Goal: Task Accomplishment & Management: Manage account settings

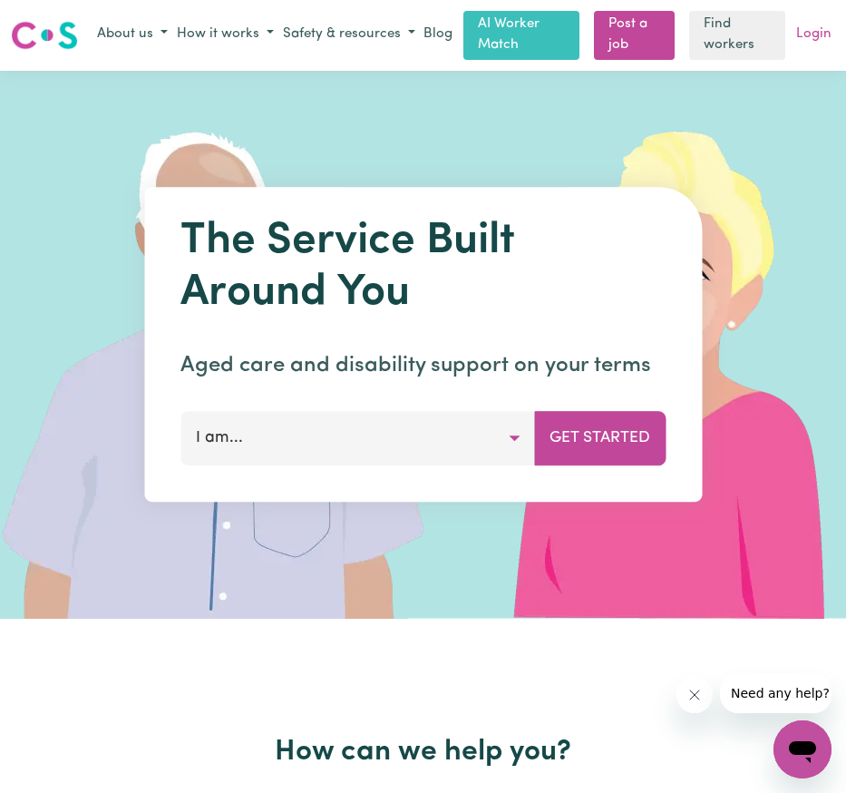
click at [828, 34] on link "Login" at bounding box center [814, 35] width 43 height 28
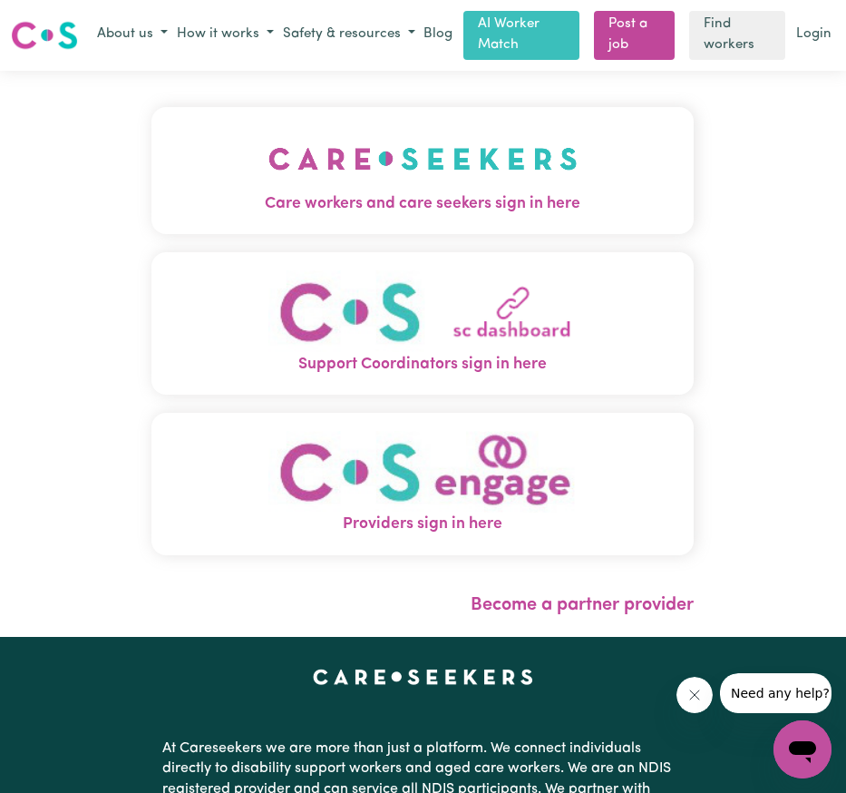
click at [414, 502] on img "Providers sign in here" at bounding box center [422, 472] width 309 height 83
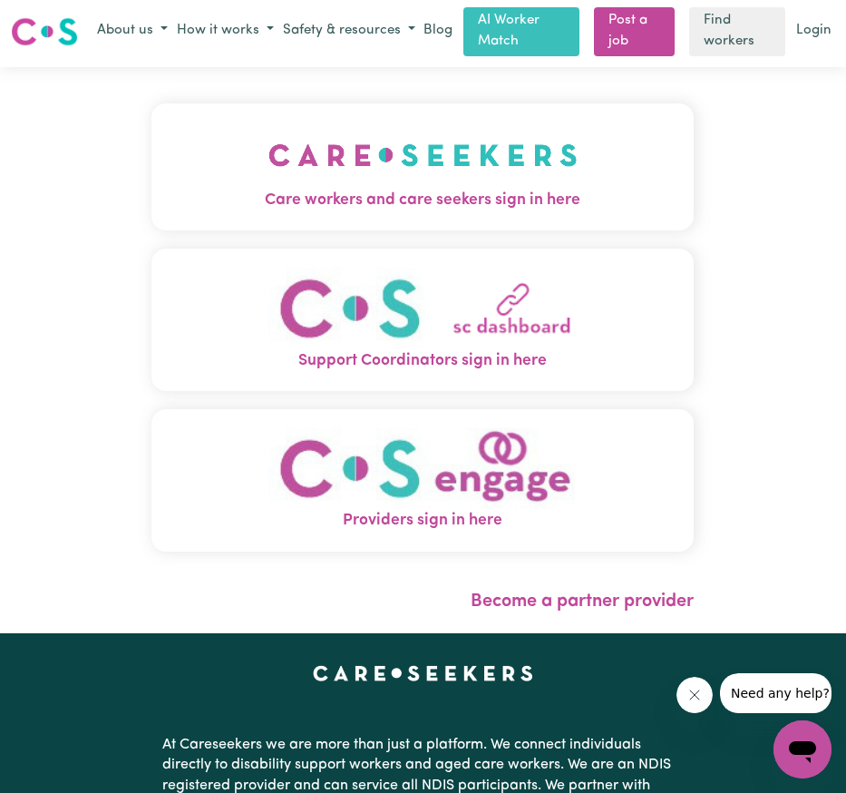
click at [455, 191] on span "Care workers and care seekers sign in here" at bounding box center [422, 201] width 542 height 24
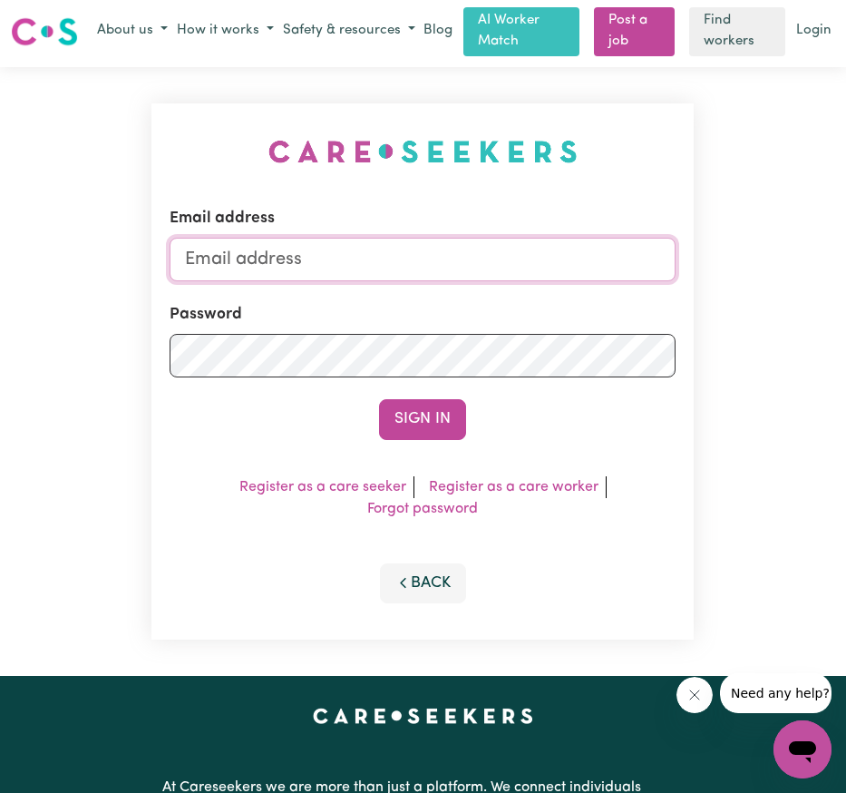
click at [403, 263] on input "Email address" at bounding box center [423, 260] width 506 height 44
type input "sernandeaj17@gmail.com"
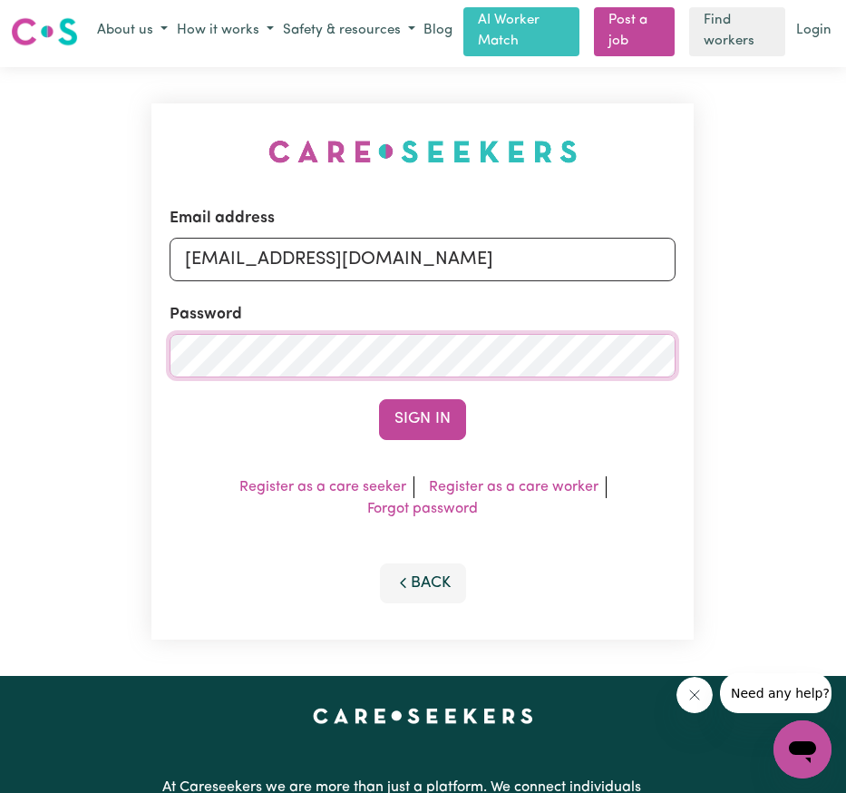
click at [379, 399] on button "Sign In" at bounding box center [422, 419] width 87 height 40
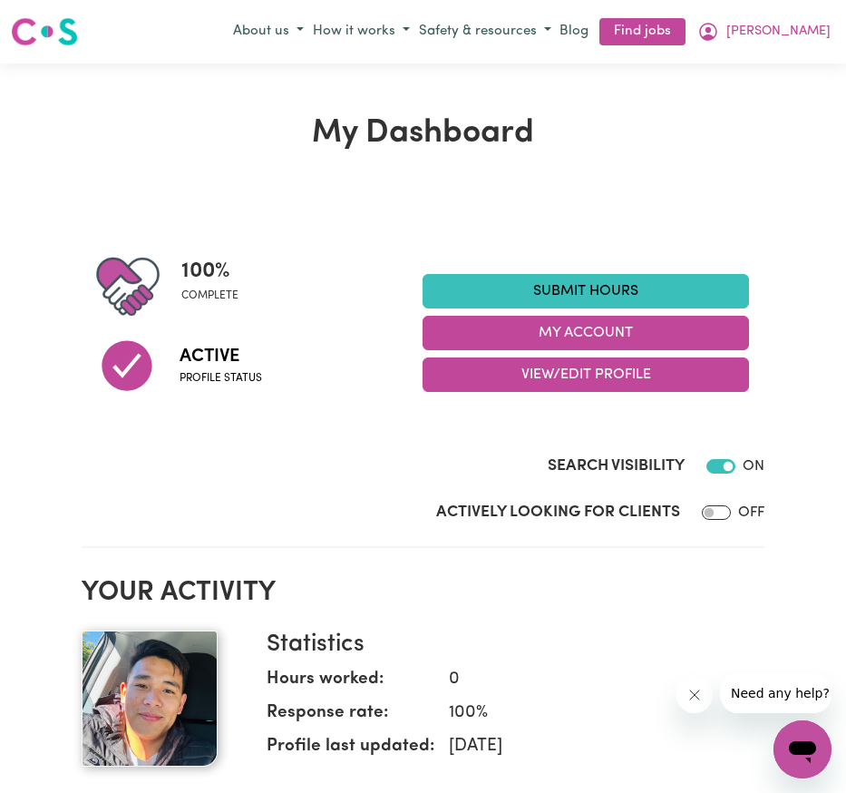
click at [50, 26] on img at bounding box center [44, 31] width 67 height 33
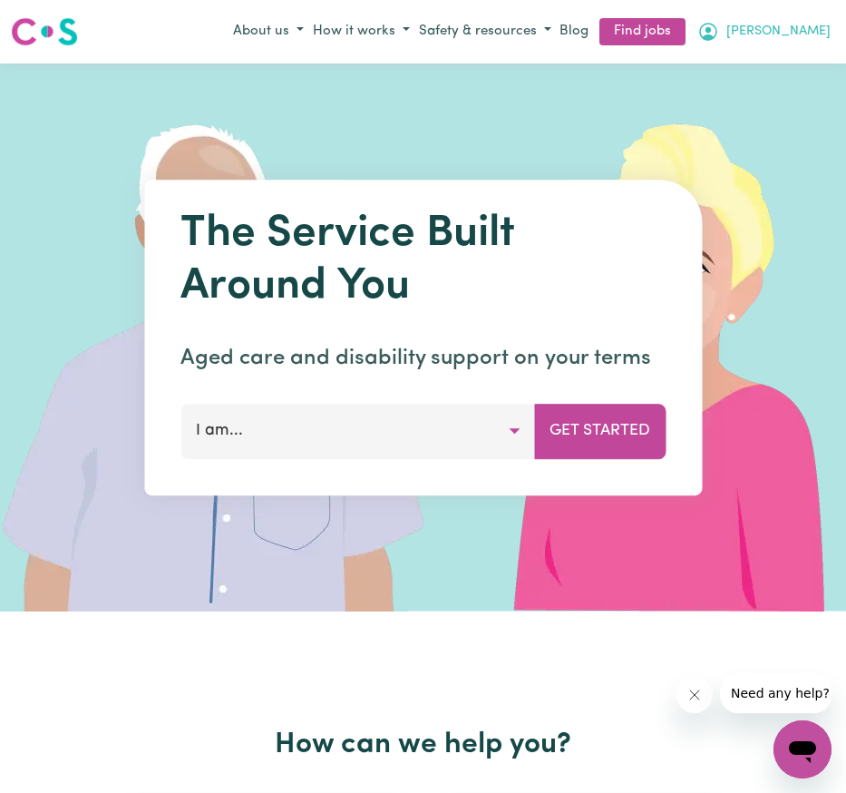
click at [802, 28] on span "[PERSON_NAME]" at bounding box center [778, 32] width 104 height 20
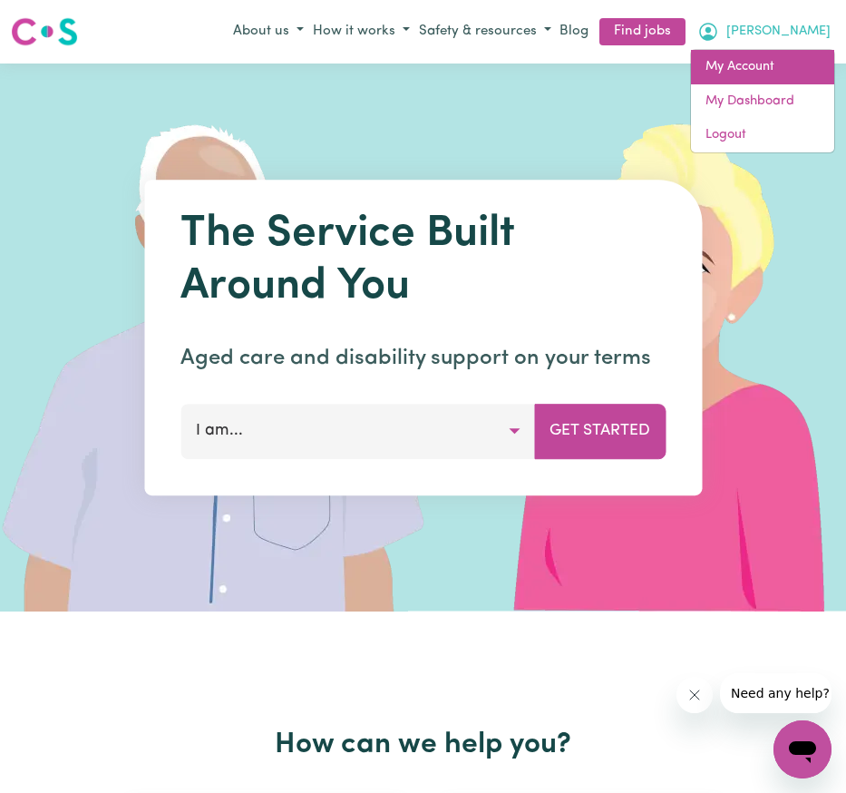
click at [760, 72] on link "My Account" at bounding box center [762, 67] width 143 height 34
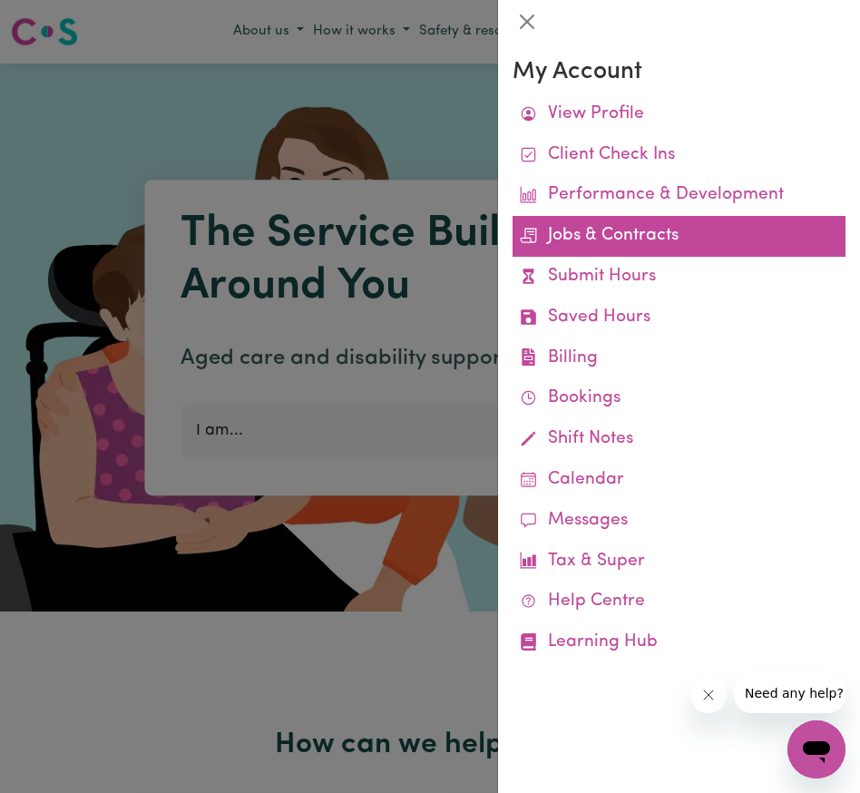
click at [589, 239] on link "Jobs & Contracts" at bounding box center [678, 236] width 333 height 41
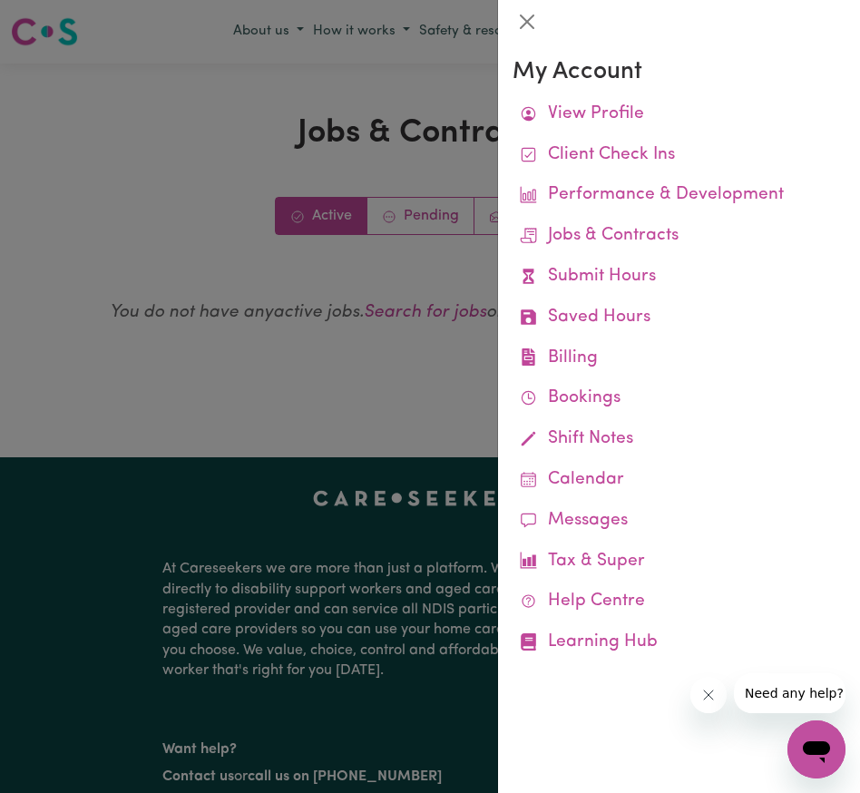
click at [442, 412] on div at bounding box center [430, 396] width 860 height 793
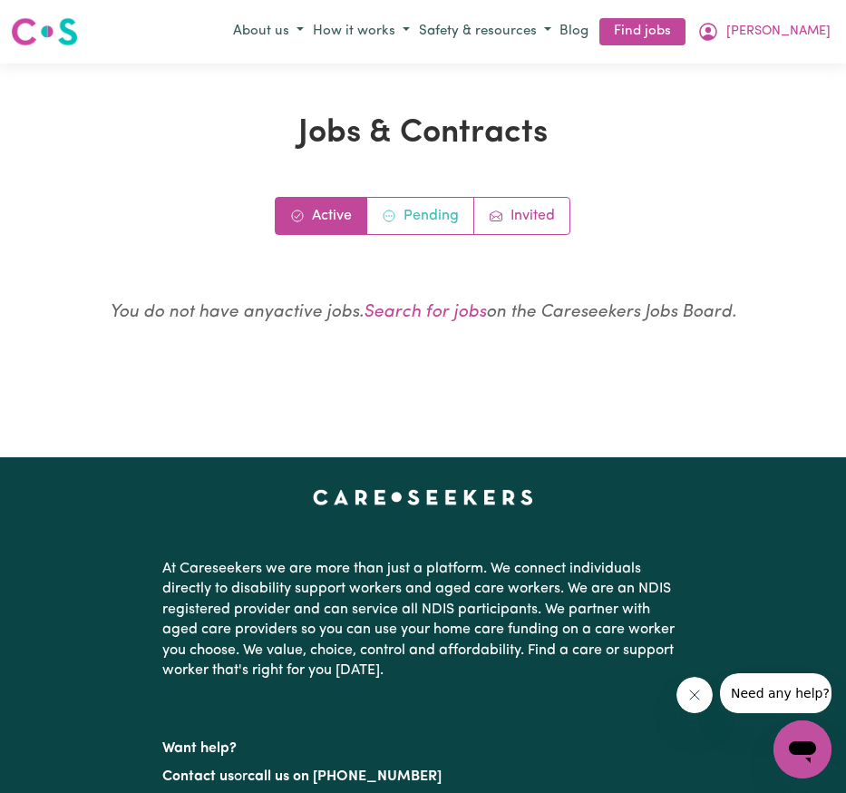
click at [418, 224] on link "Pending" at bounding box center [420, 216] width 107 height 36
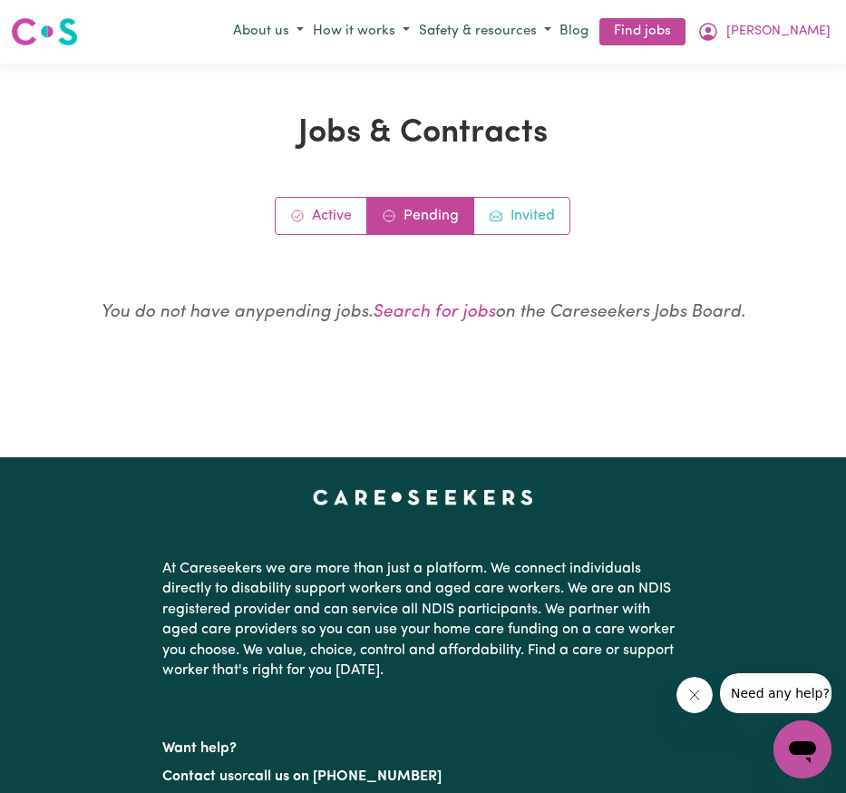
click at [531, 213] on link "Invited" at bounding box center [521, 216] width 95 height 36
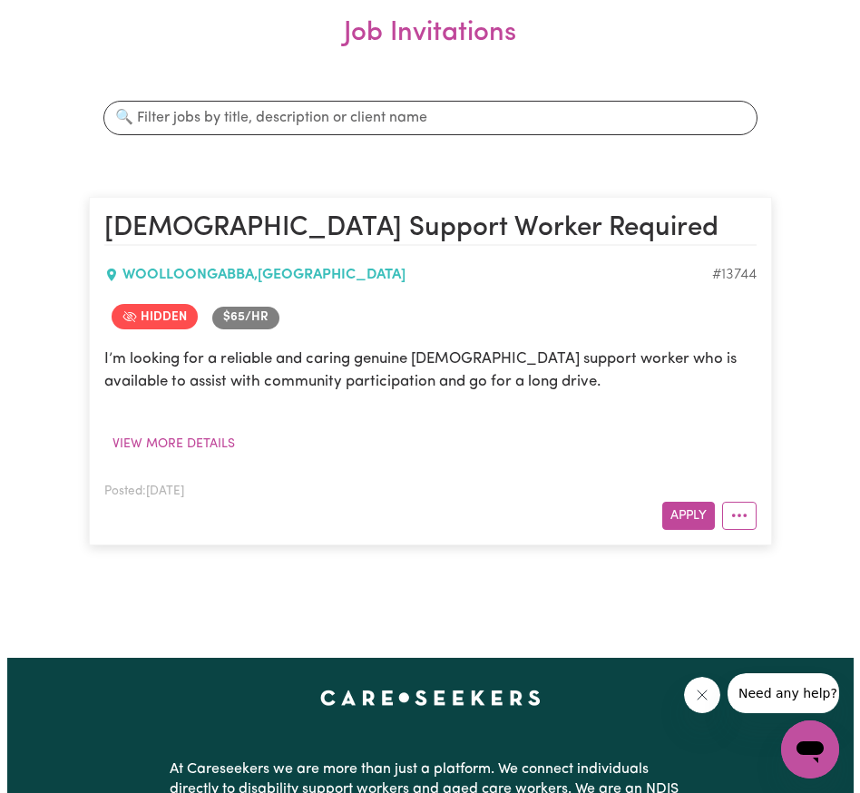
scroll to position [328, 0]
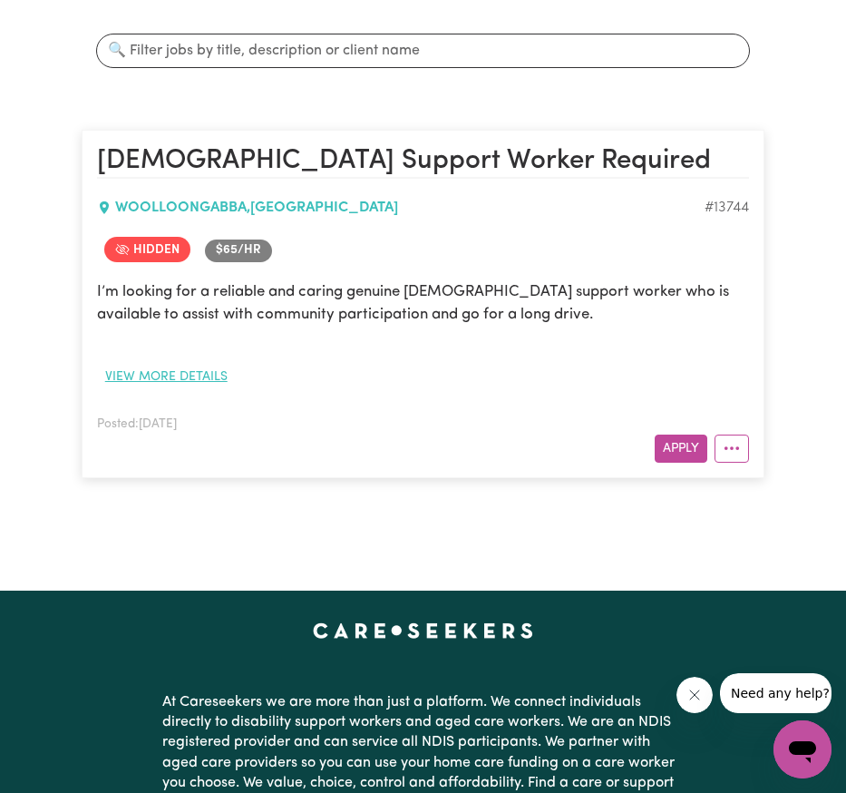
click at [152, 376] on button "View more details" at bounding box center [166, 377] width 139 height 28
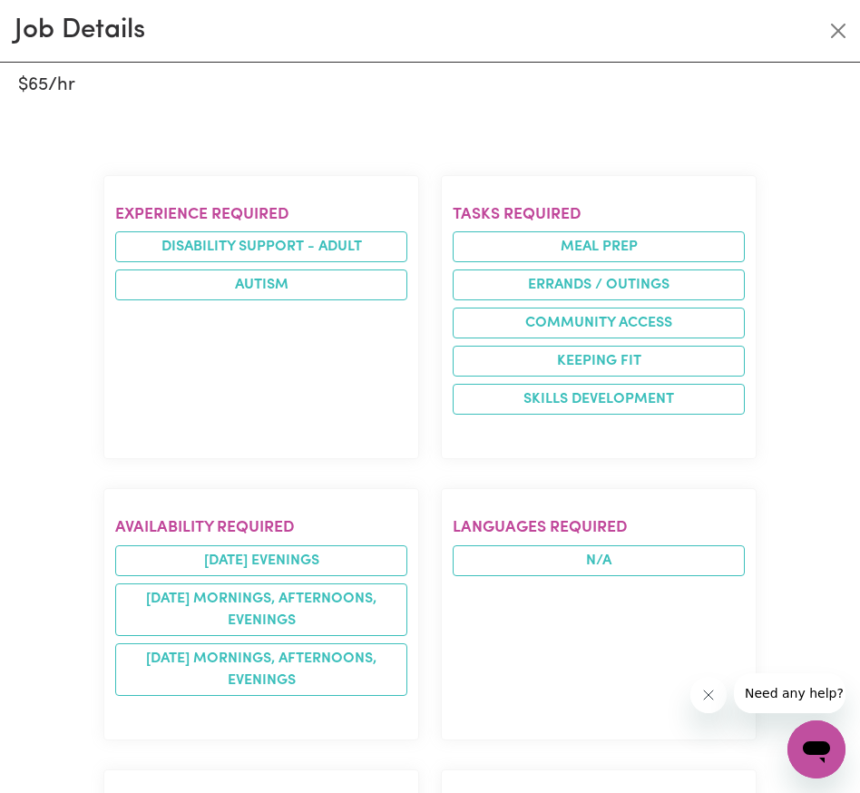
scroll to position [0, 0]
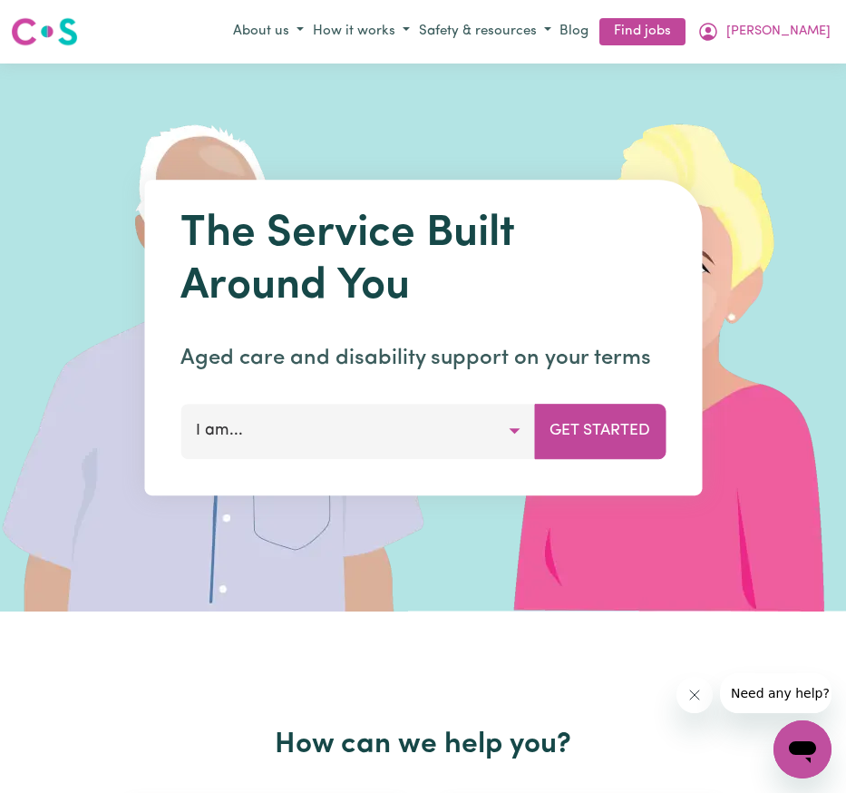
scroll to position [608, 0]
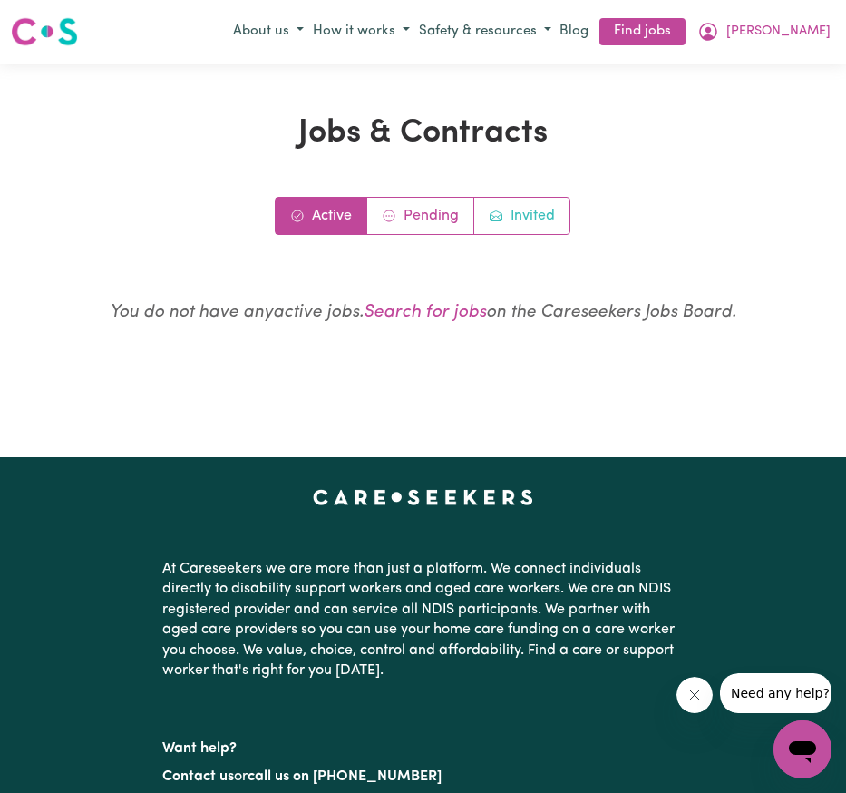
click at [512, 211] on link "Invited" at bounding box center [521, 216] width 95 height 36
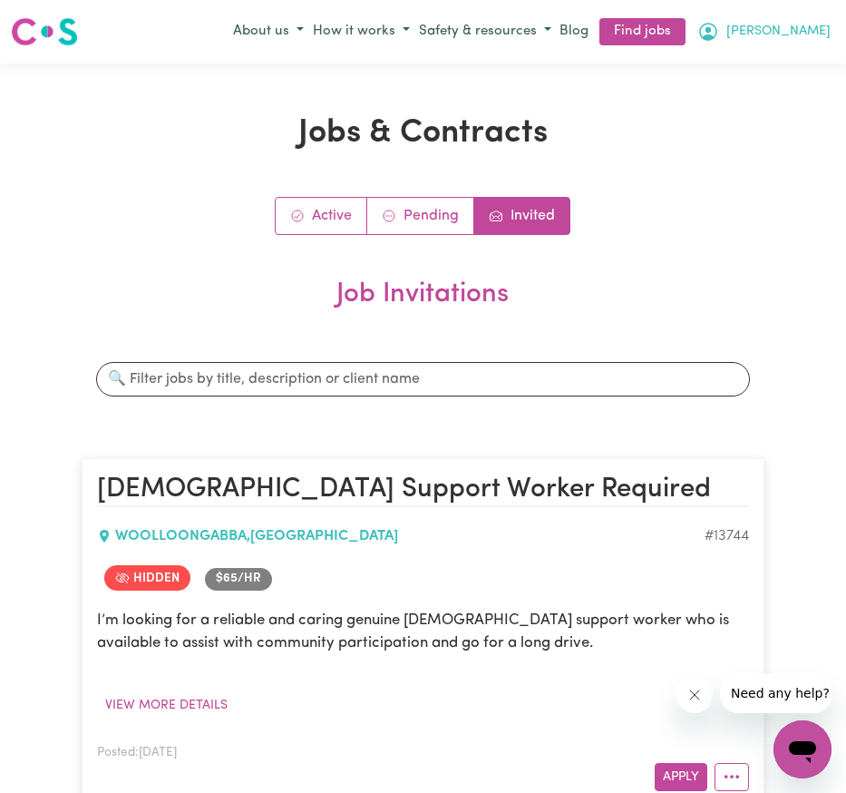
click at [791, 33] on span "[PERSON_NAME]" at bounding box center [778, 32] width 104 height 20
click at [736, 74] on link "My Account" at bounding box center [762, 67] width 143 height 34
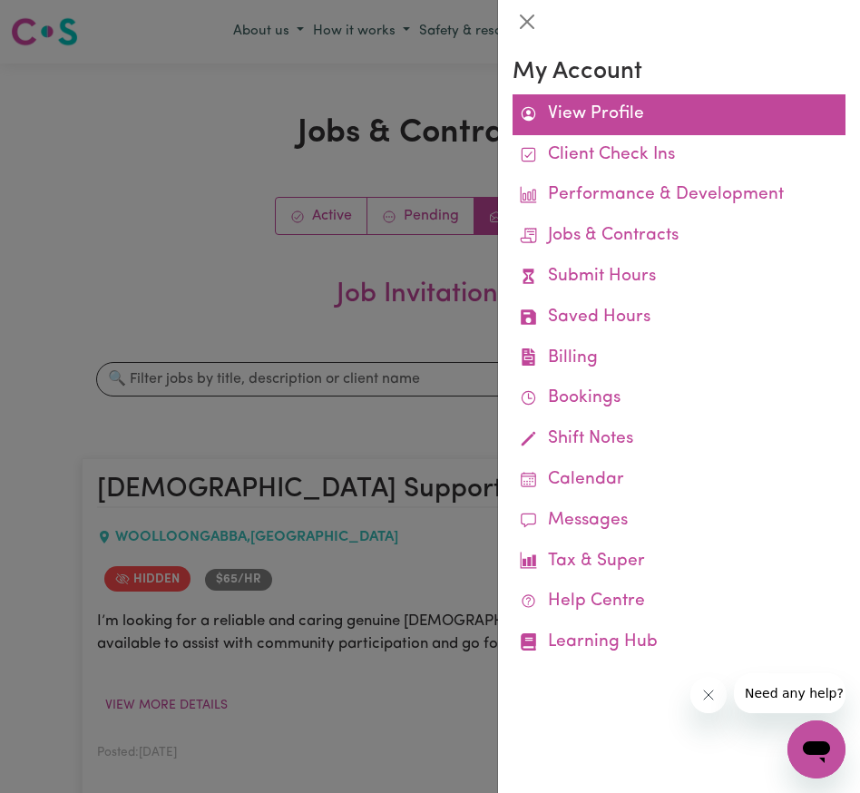
click at [572, 117] on link "View Profile" at bounding box center [678, 114] width 333 height 41
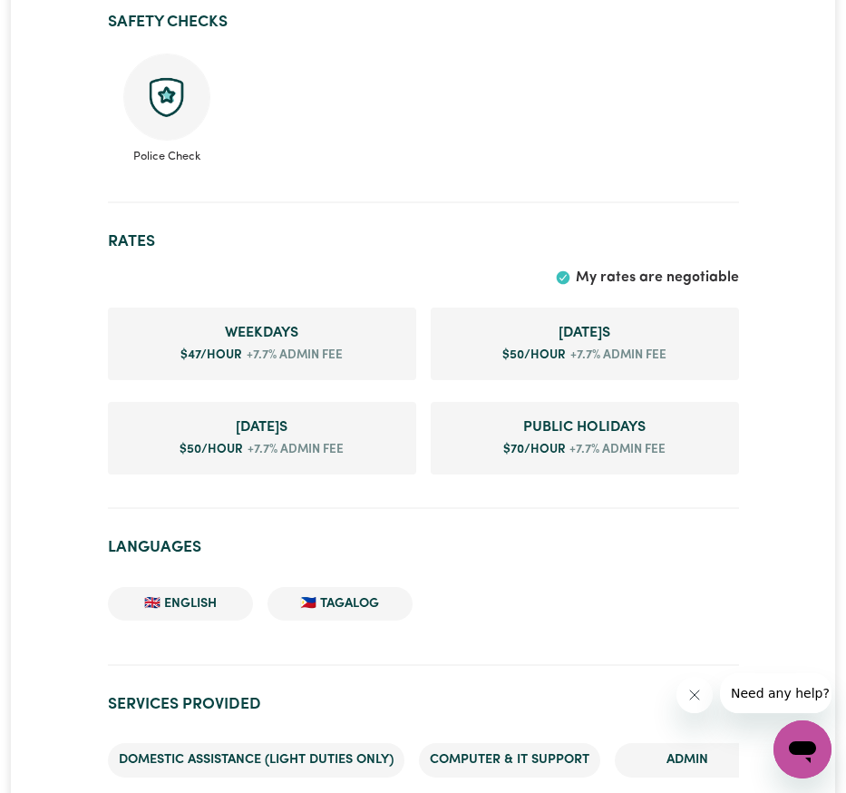
scroll to position [1260, 0]
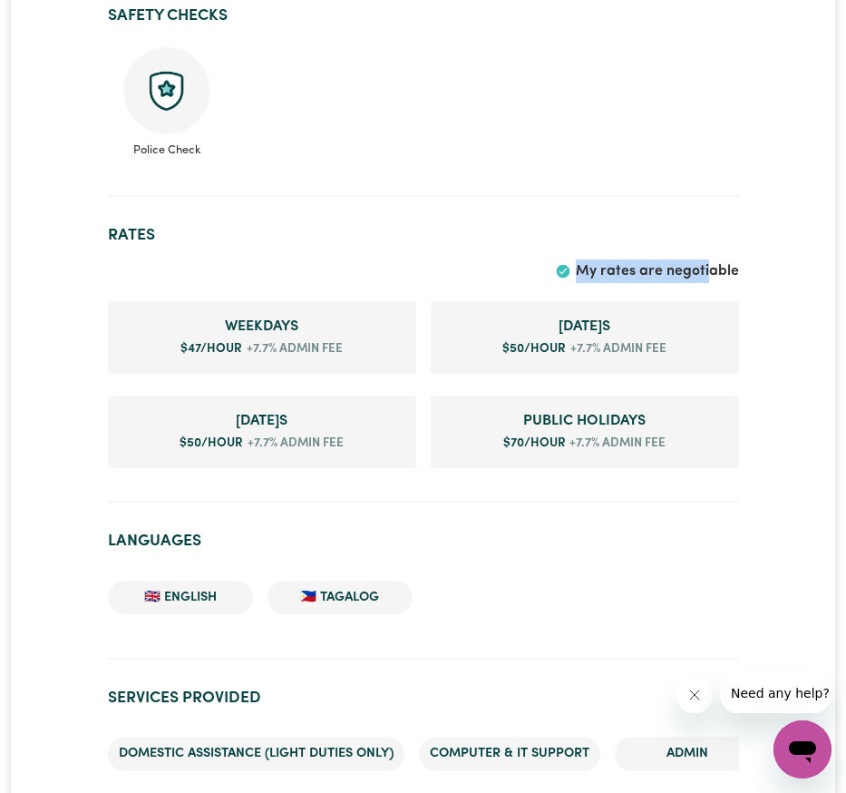
drag, startPoint x: 582, startPoint y: 271, endPoint x: 713, endPoint y: 266, distance: 130.7
click at [713, 266] on span "My rates are negotiable" at bounding box center [657, 271] width 163 height 15
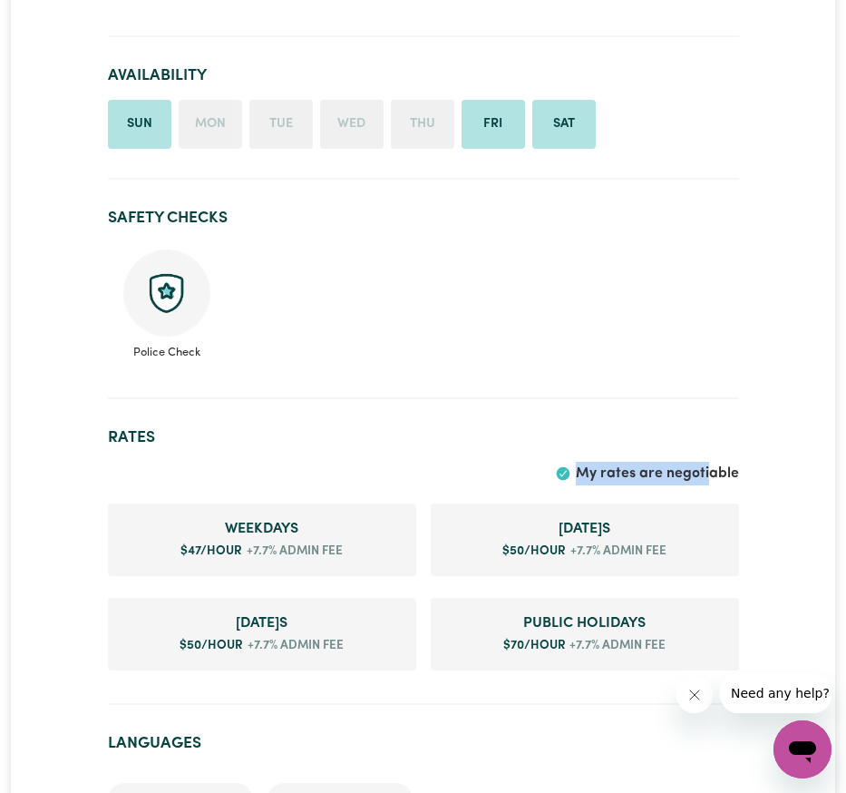
scroll to position [1090, 0]
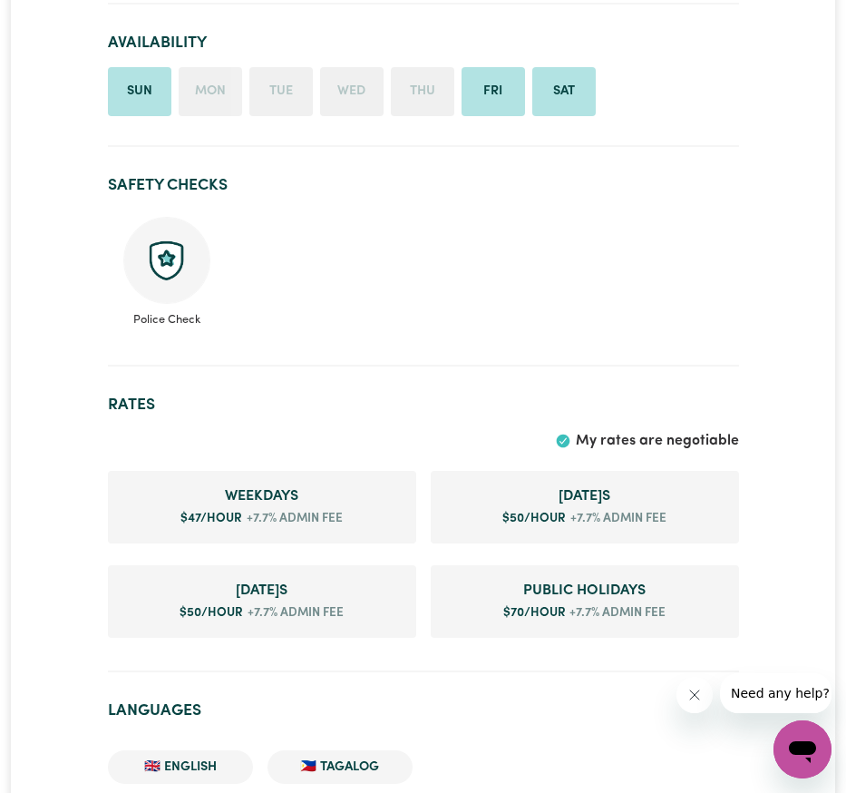
click at [733, 429] on div "My rates are negotiable" at bounding box center [423, 441] width 631 height 24
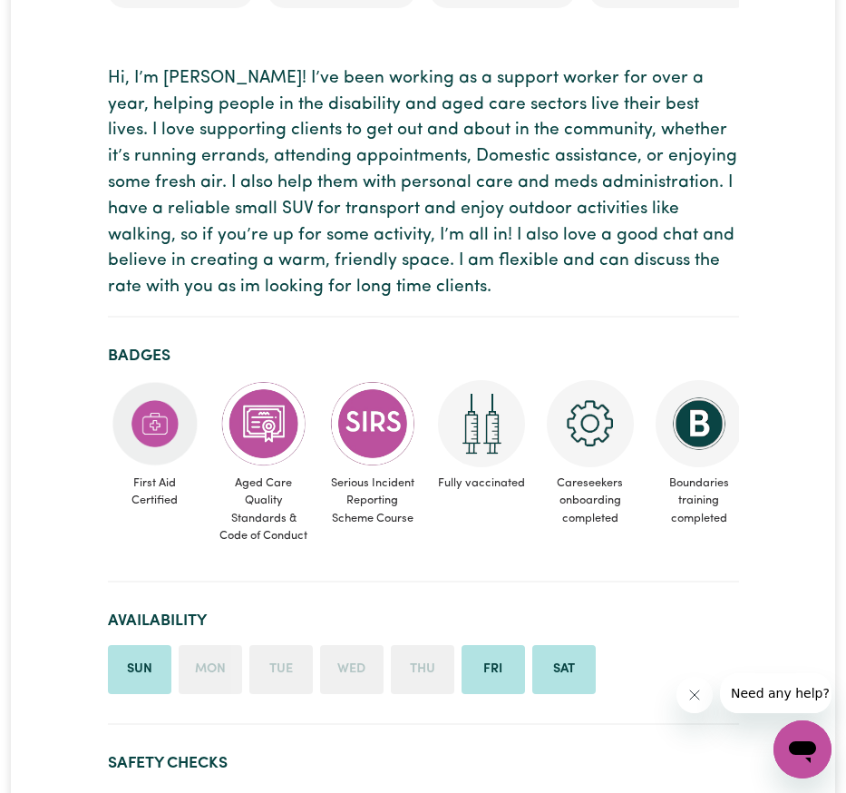
scroll to position [0, 0]
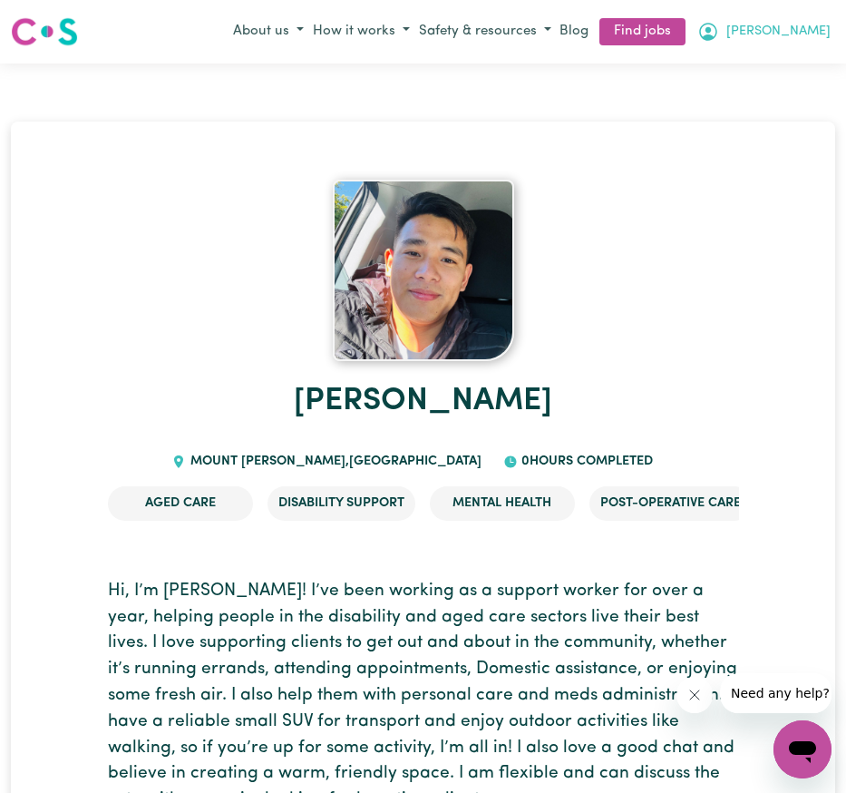
click at [783, 34] on span "[PERSON_NAME]" at bounding box center [778, 32] width 104 height 20
click at [777, 75] on link "My Account" at bounding box center [762, 67] width 143 height 34
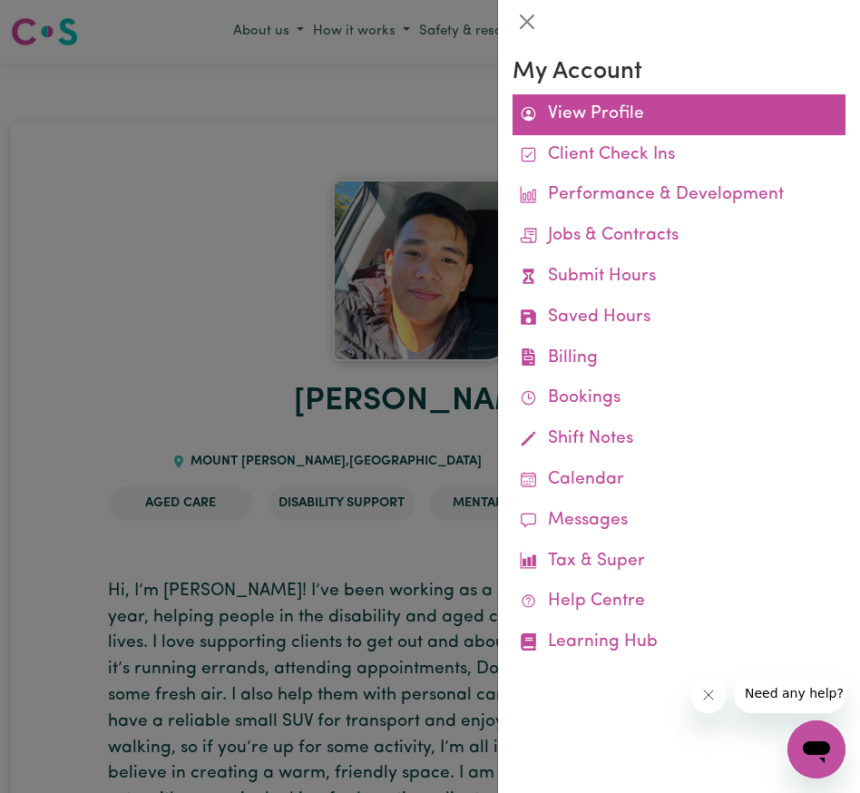
click at [561, 120] on link "View Profile" at bounding box center [678, 114] width 333 height 41
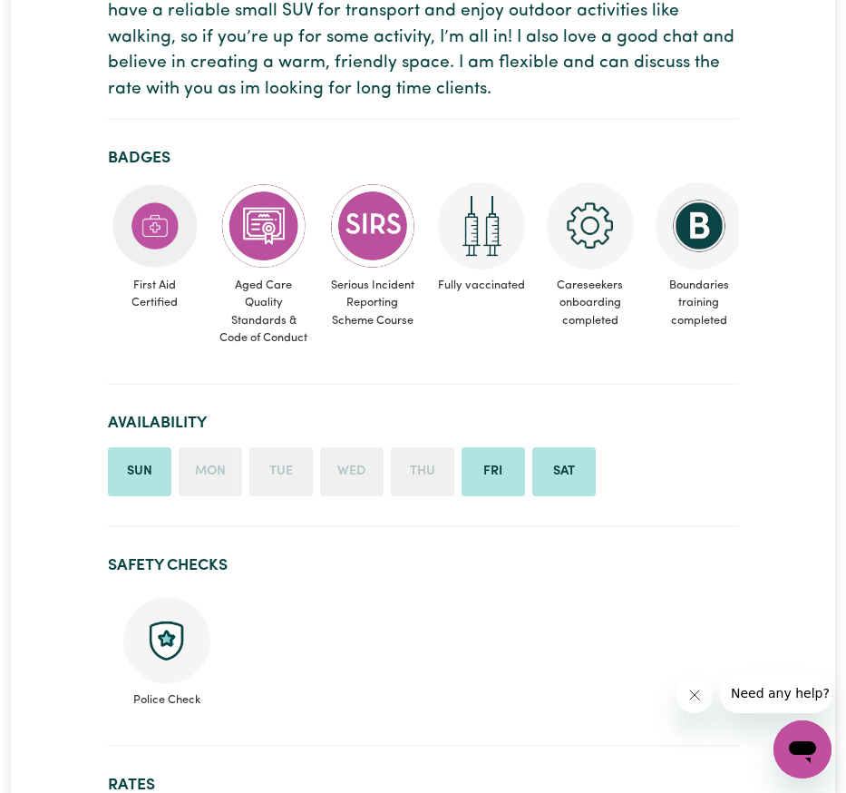
scroll to position [1067, 0]
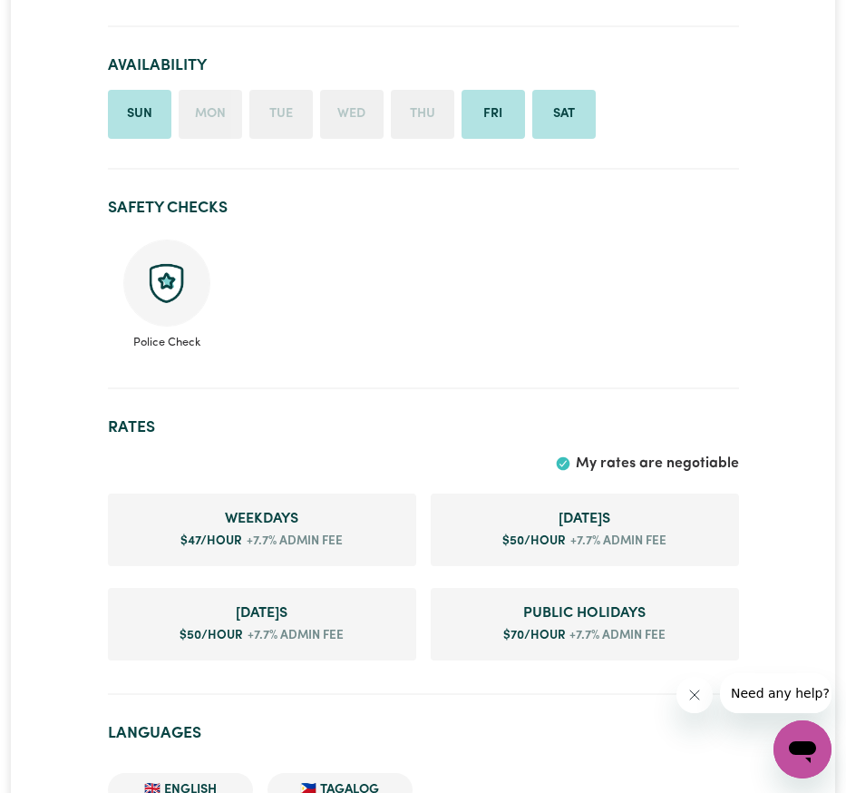
click at [509, 125] on li "Fri" at bounding box center [493, 114] width 63 height 49
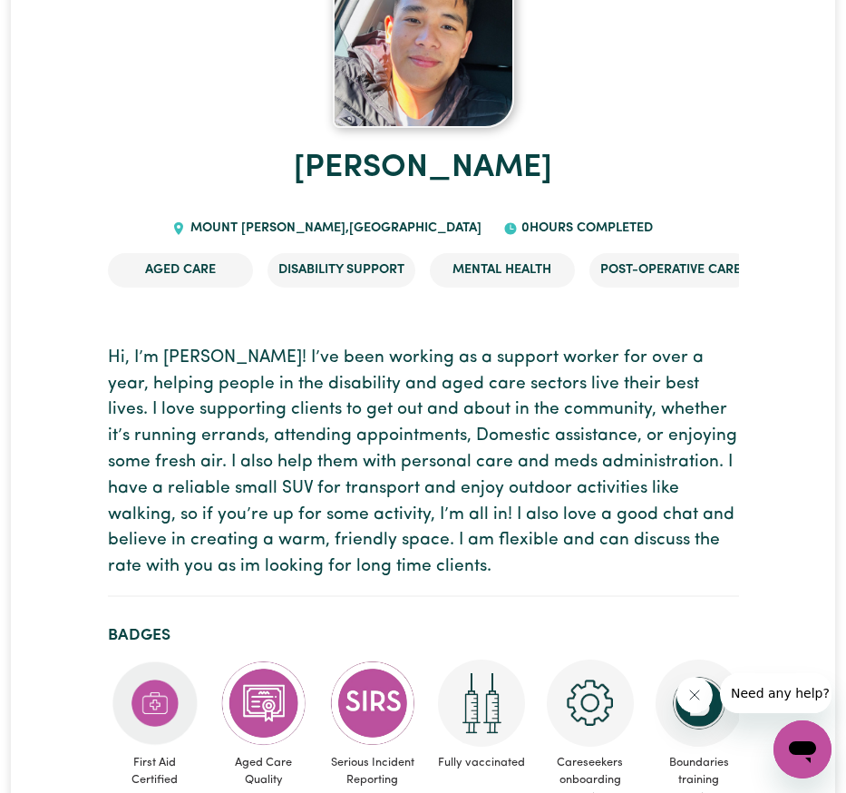
scroll to position [0, 0]
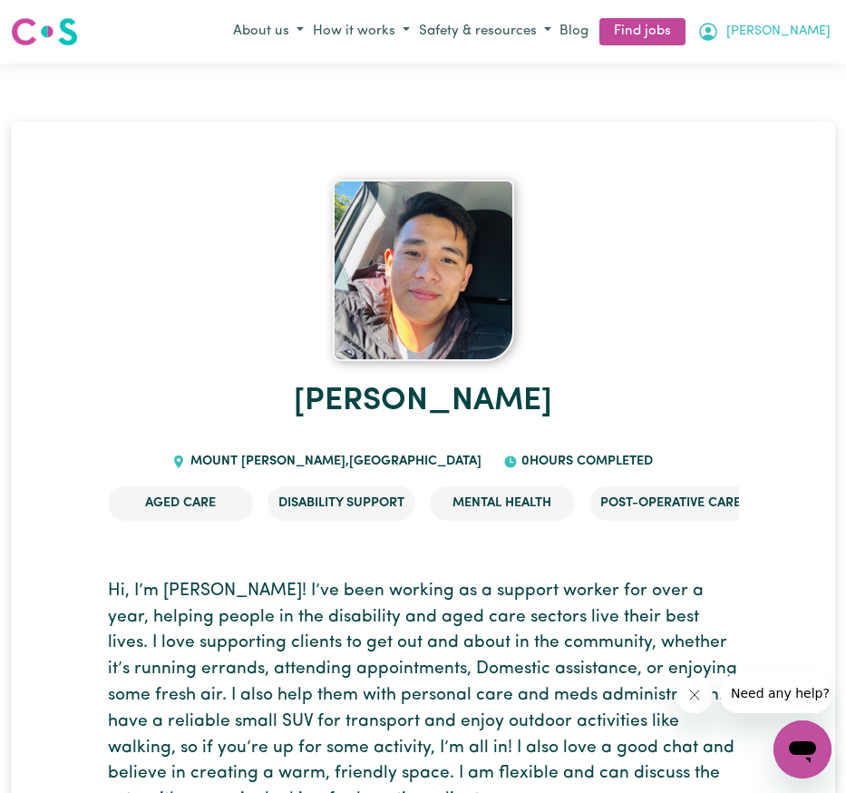
click at [793, 33] on span "[PERSON_NAME]" at bounding box center [778, 32] width 104 height 20
click at [757, 68] on link "My Account" at bounding box center [762, 67] width 143 height 34
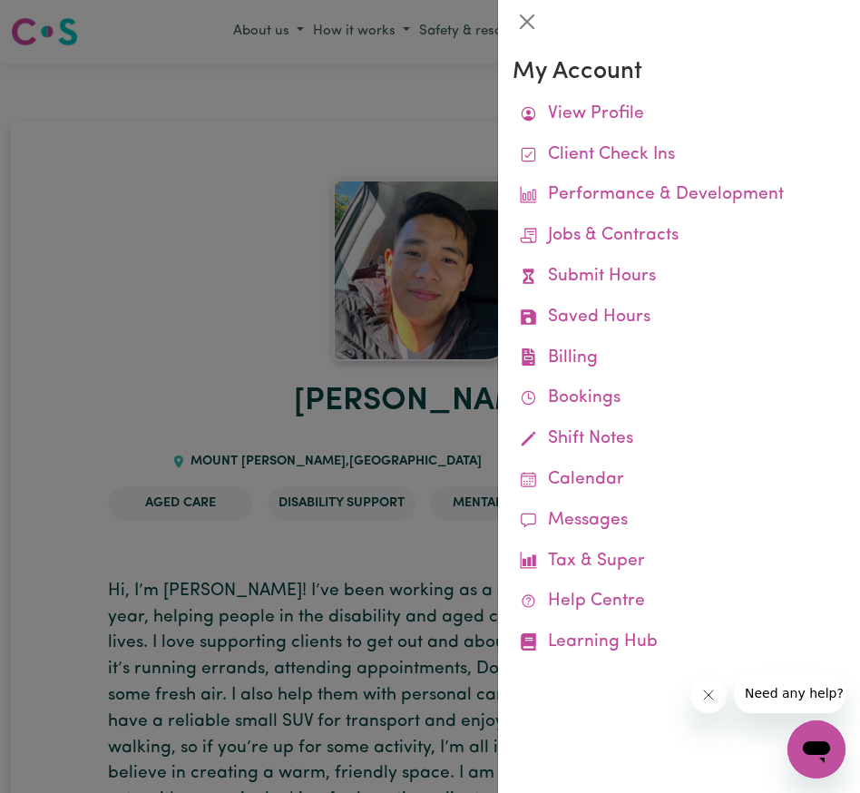
click at [428, 141] on div at bounding box center [430, 396] width 860 height 793
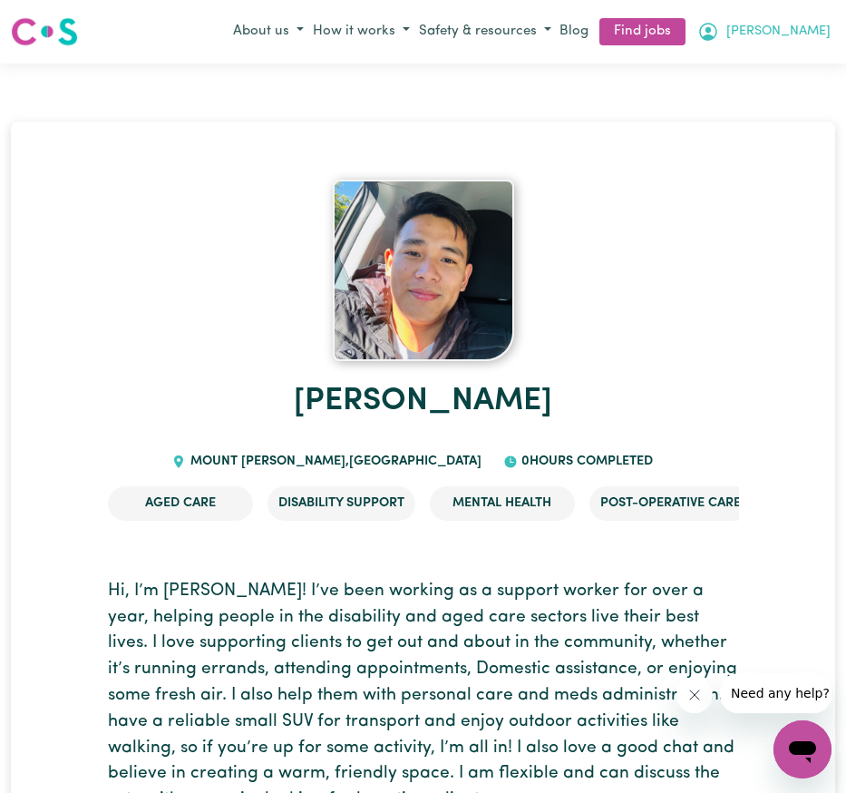
click at [719, 21] on icon "My Account" at bounding box center [708, 32] width 22 height 22
click at [760, 96] on link "My Dashboard" at bounding box center [762, 101] width 143 height 34
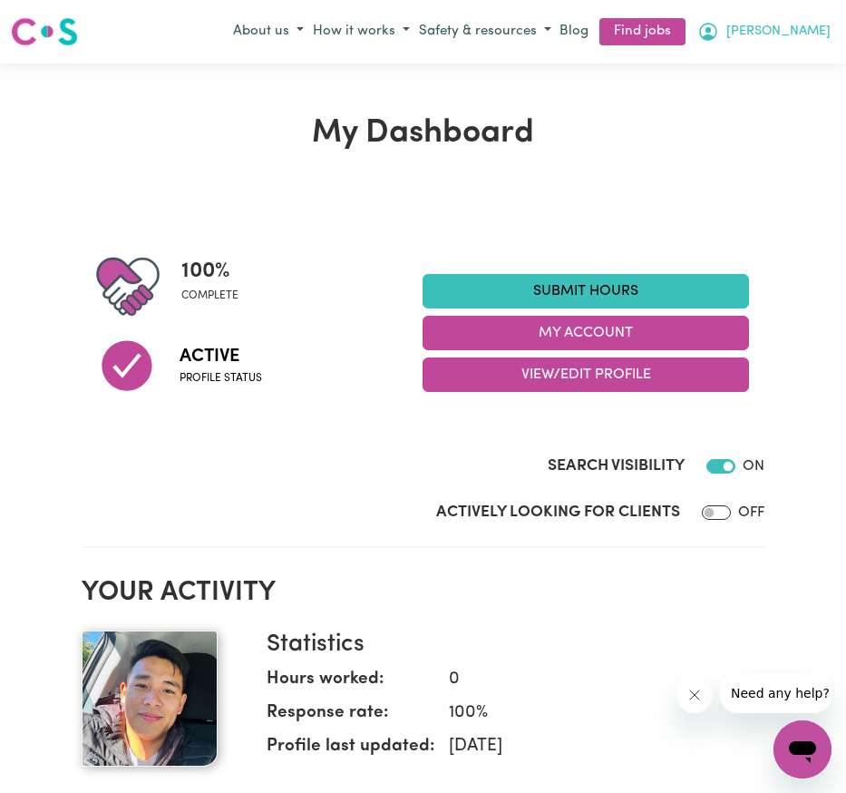
click at [766, 27] on button "[PERSON_NAME]" at bounding box center [764, 31] width 142 height 31
click at [750, 70] on link "My Account" at bounding box center [762, 67] width 143 height 34
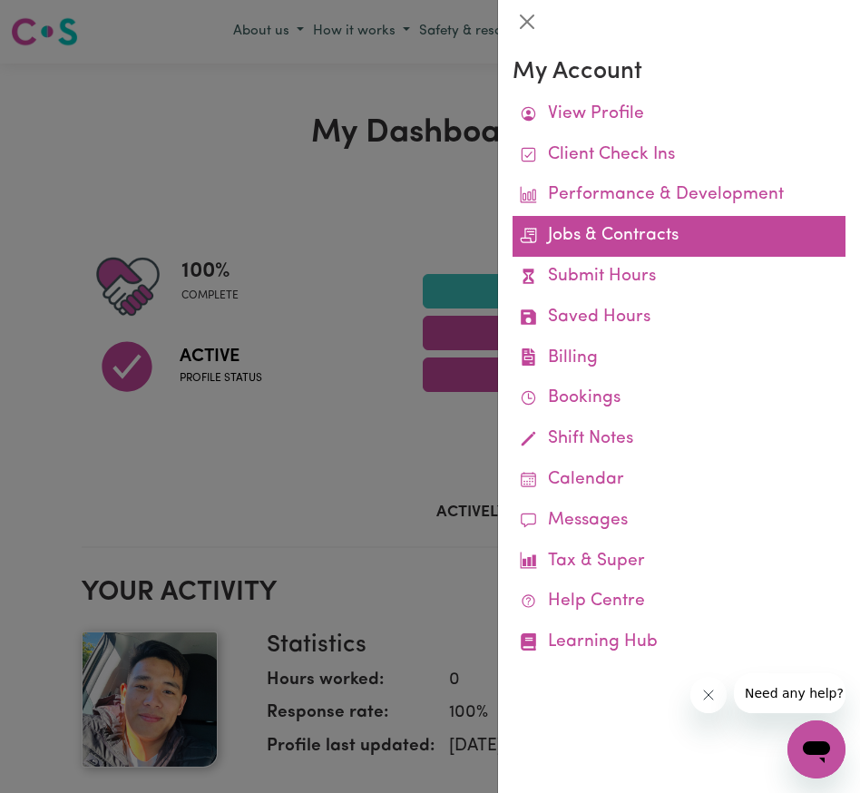
click at [580, 245] on link "Jobs & Contracts" at bounding box center [678, 236] width 333 height 41
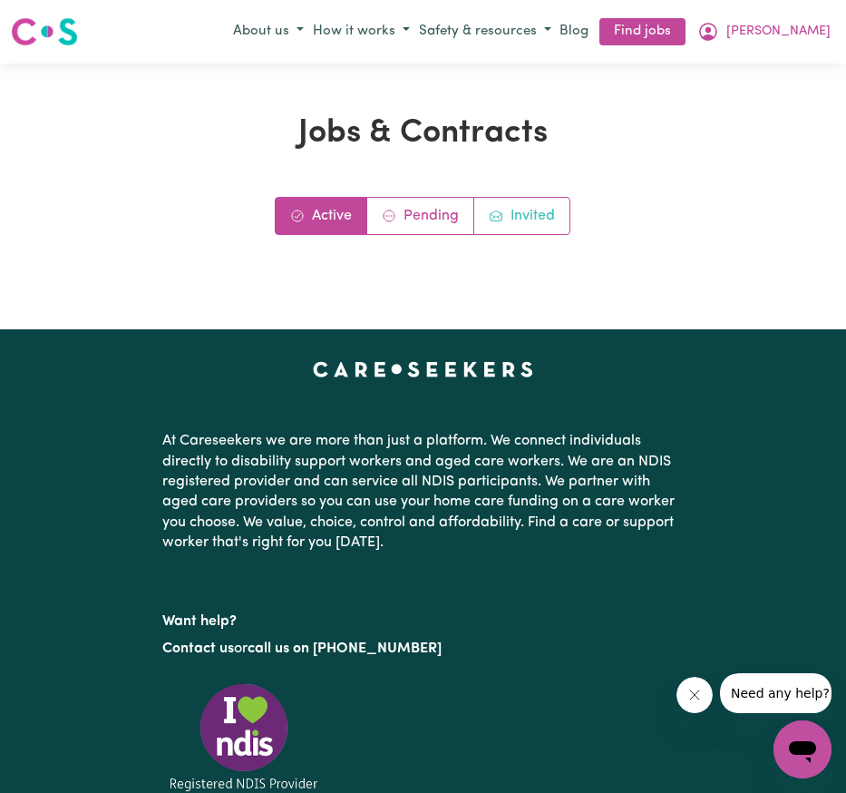
click at [534, 224] on link "Invited" at bounding box center [521, 216] width 95 height 36
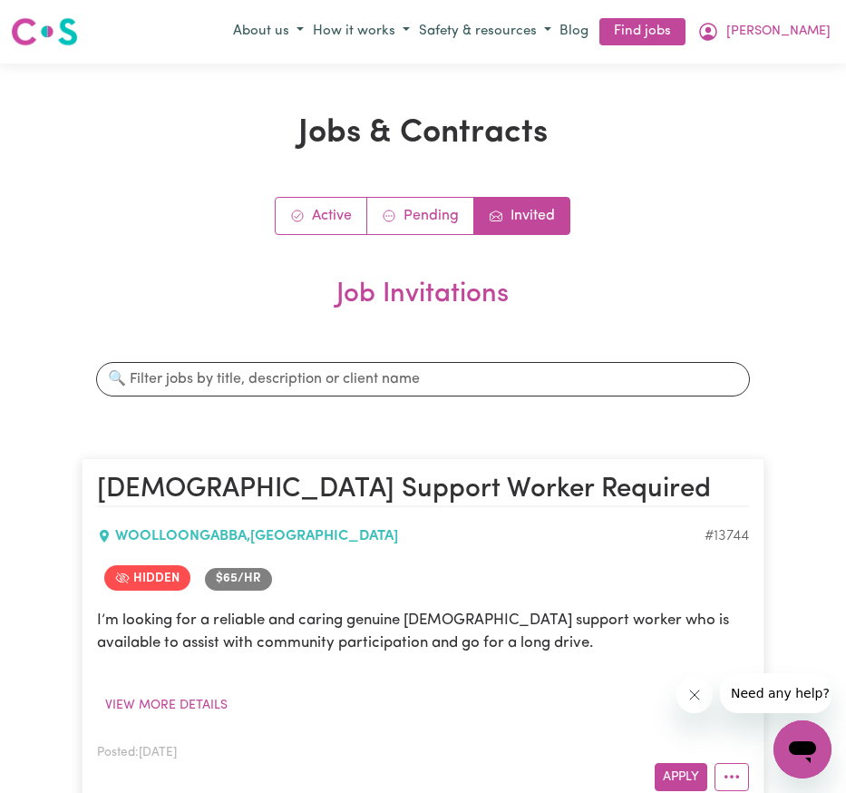
click at [132, 586] on span "Hidden" at bounding box center [147, 577] width 86 height 25
click at [181, 699] on button "View more details" at bounding box center [166, 705] width 139 height 28
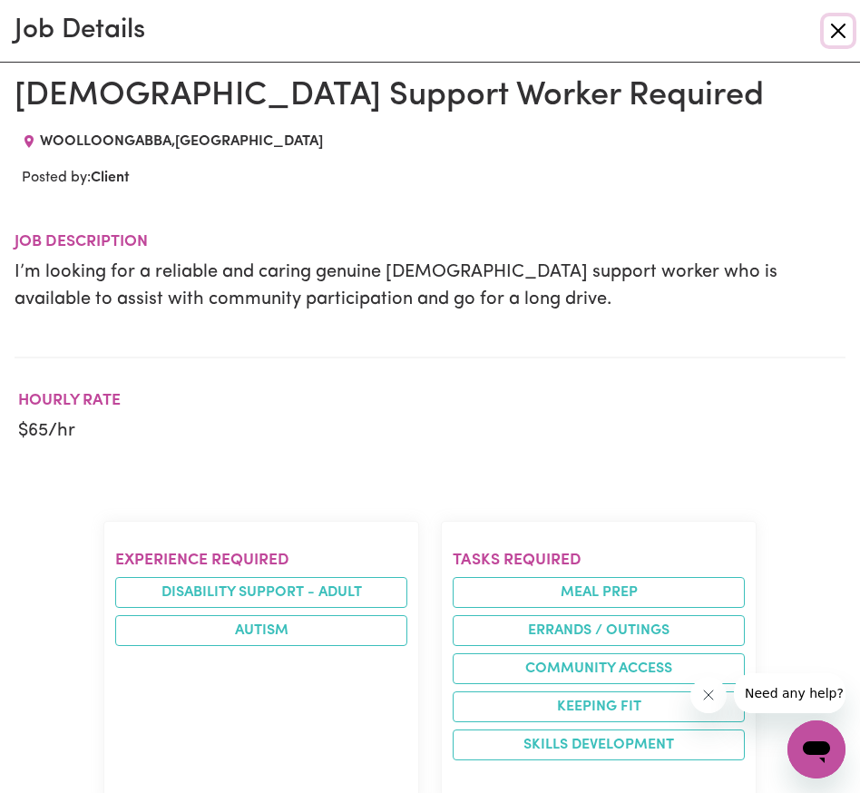
click at [843, 34] on button "Close" at bounding box center [837, 30] width 29 height 29
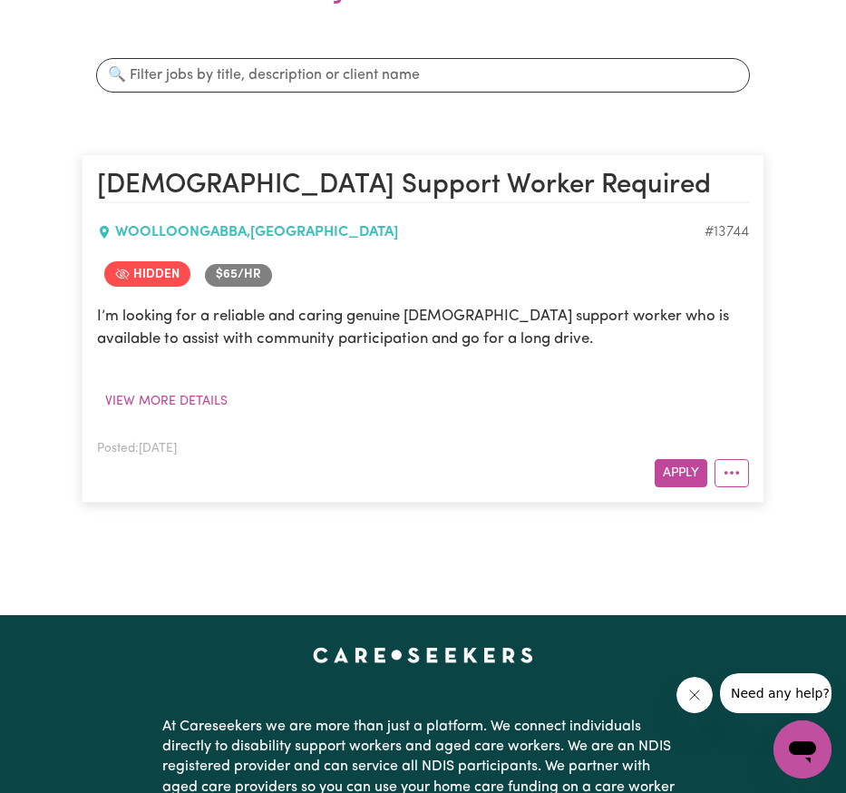
scroll to position [305, 0]
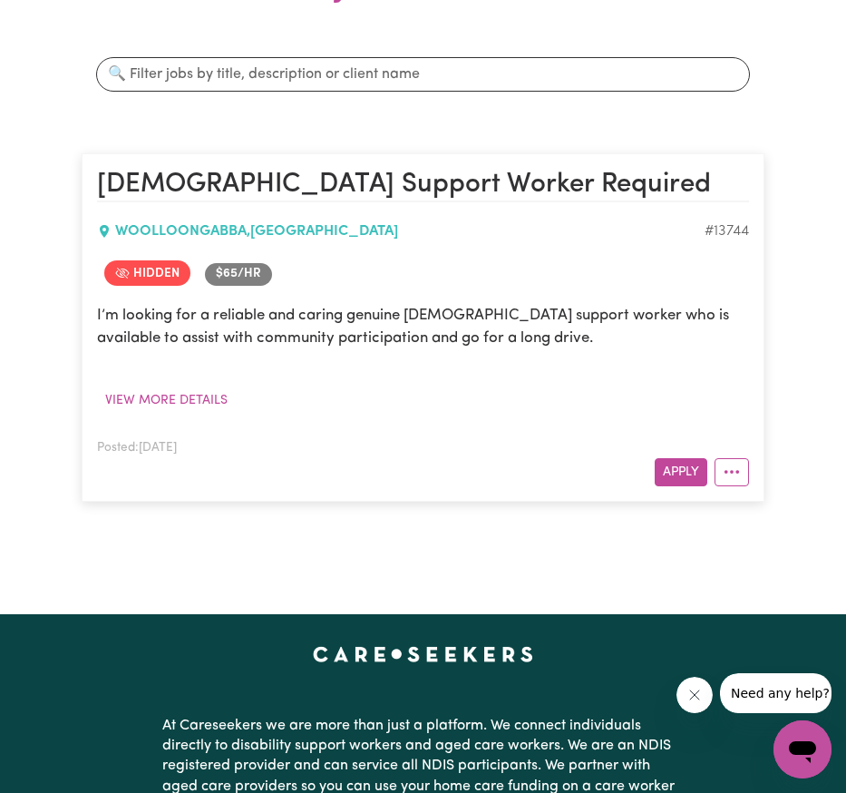
click at [283, 231] on div "WOOLLOONGABBA , Queensland" at bounding box center [401, 231] width 609 height 22
click at [421, 308] on p "I’m looking for a reliable and caring genuine male support worker who is availa…" at bounding box center [423, 326] width 653 height 45
click at [151, 277] on span "Hidden" at bounding box center [147, 272] width 86 height 25
click at [180, 398] on button "View more details" at bounding box center [166, 400] width 139 height 28
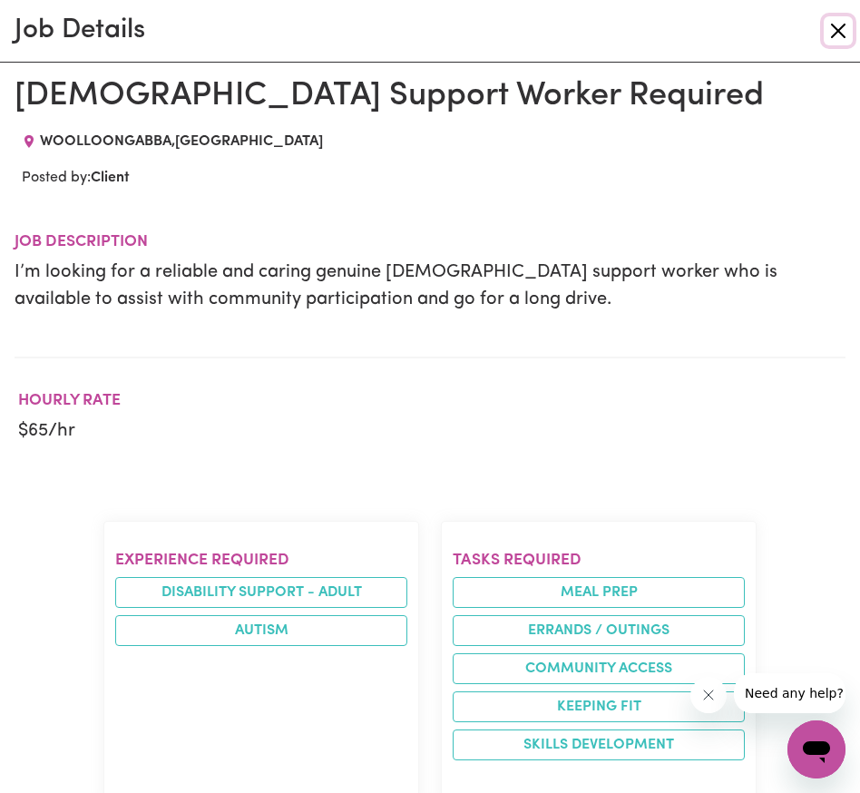
click at [825, 31] on button "Close" at bounding box center [837, 30] width 29 height 29
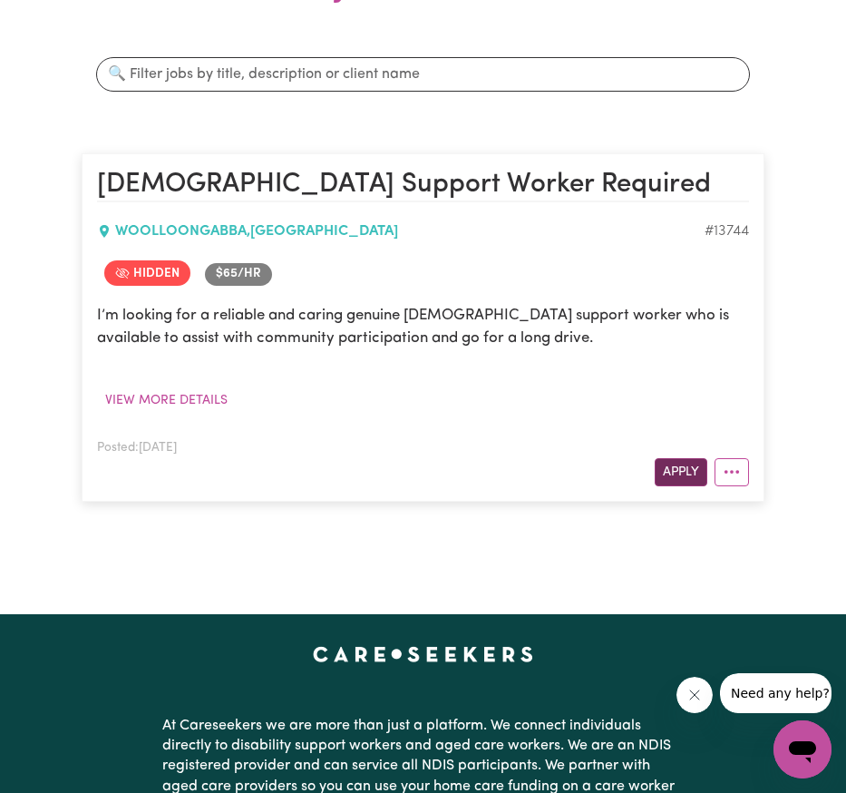
click at [688, 463] on button "Apply" at bounding box center [681, 472] width 53 height 28
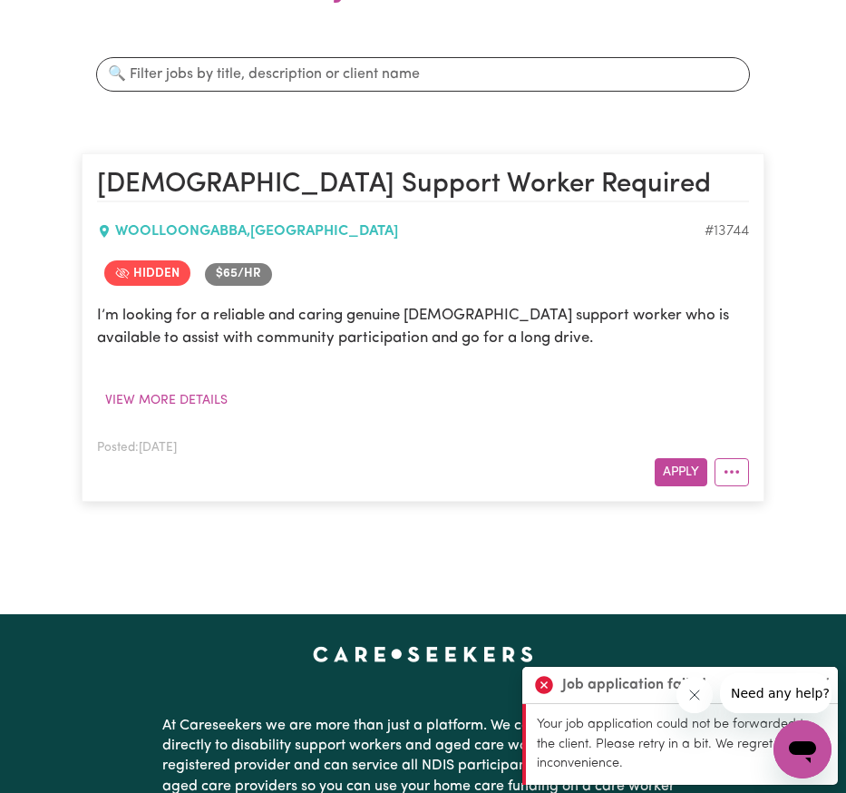
click at [698, 695] on icon "Close message from company" at bounding box center [694, 694] width 15 height 15
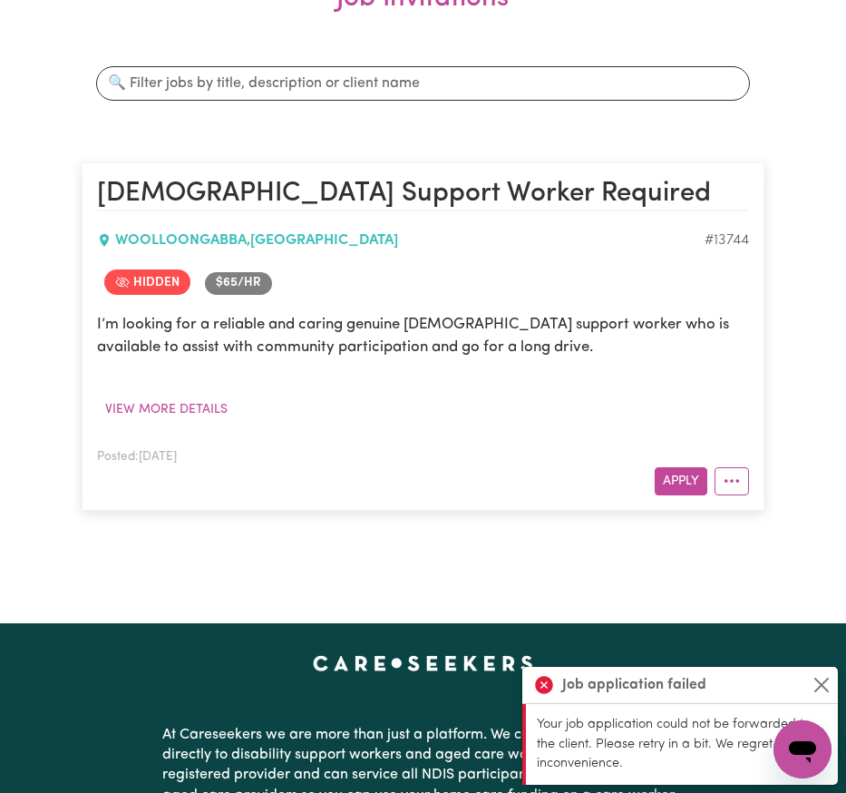
scroll to position [314, 0]
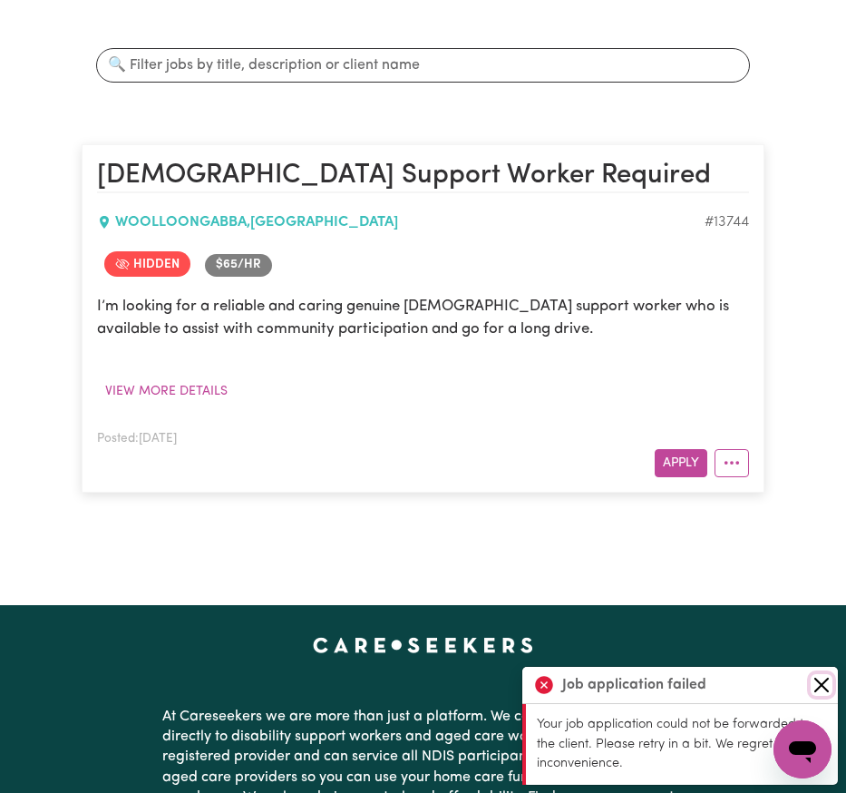
click at [818, 683] on button "Close" at bounding box center [822, 685] width 22 height 22
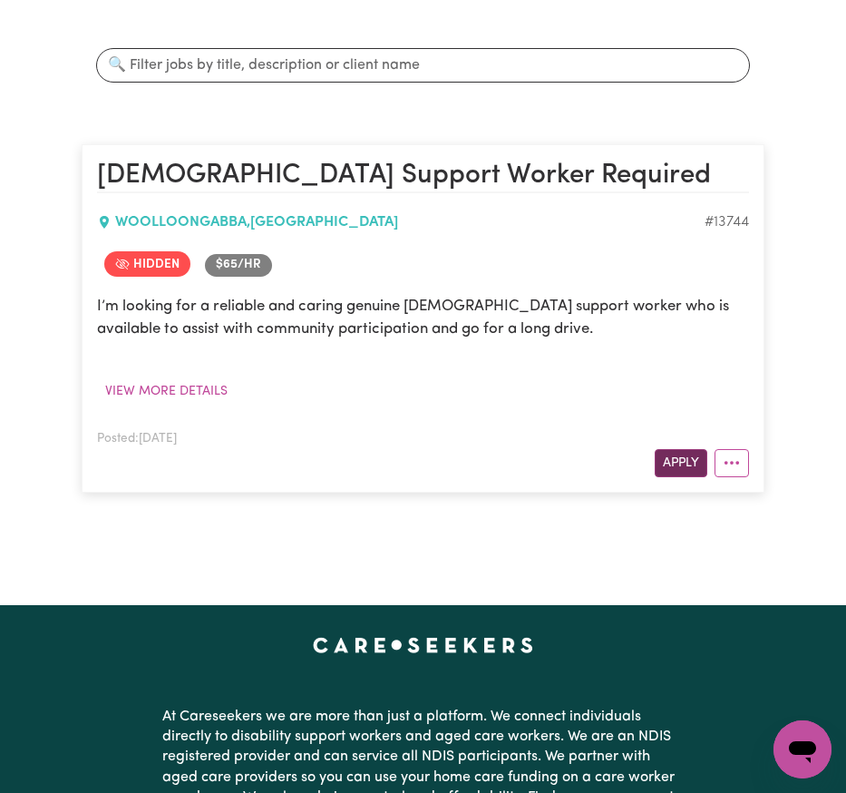
click at [681, 456] on button "Apply" at bounding box center [681, 463] width 53 height 28
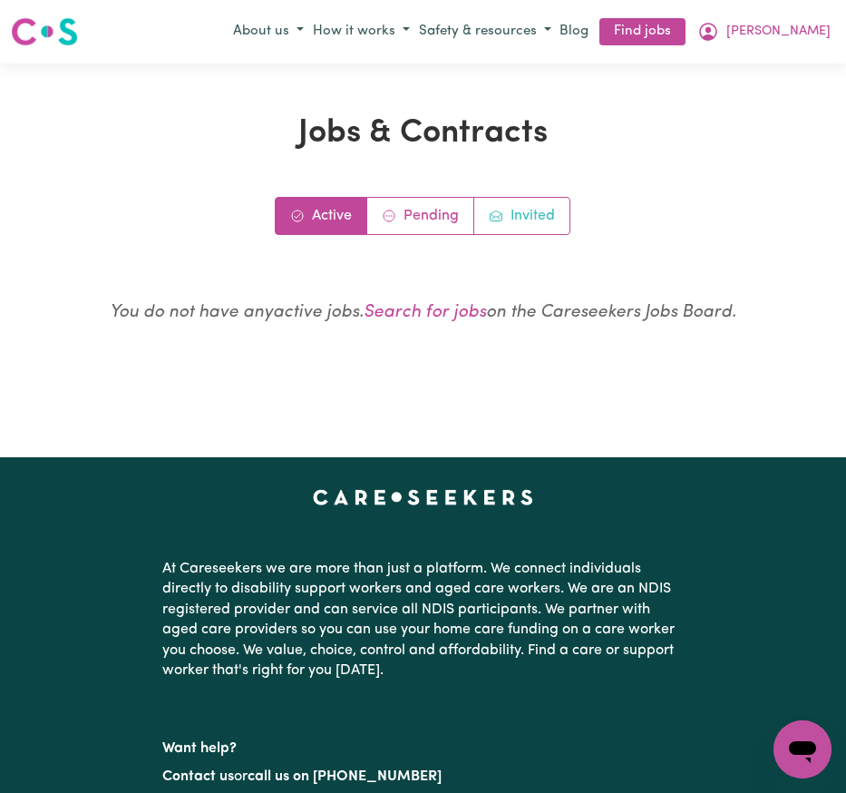
click at [504, 209] on link "Invited" at bounding box center [521, 216] width 95 height 36
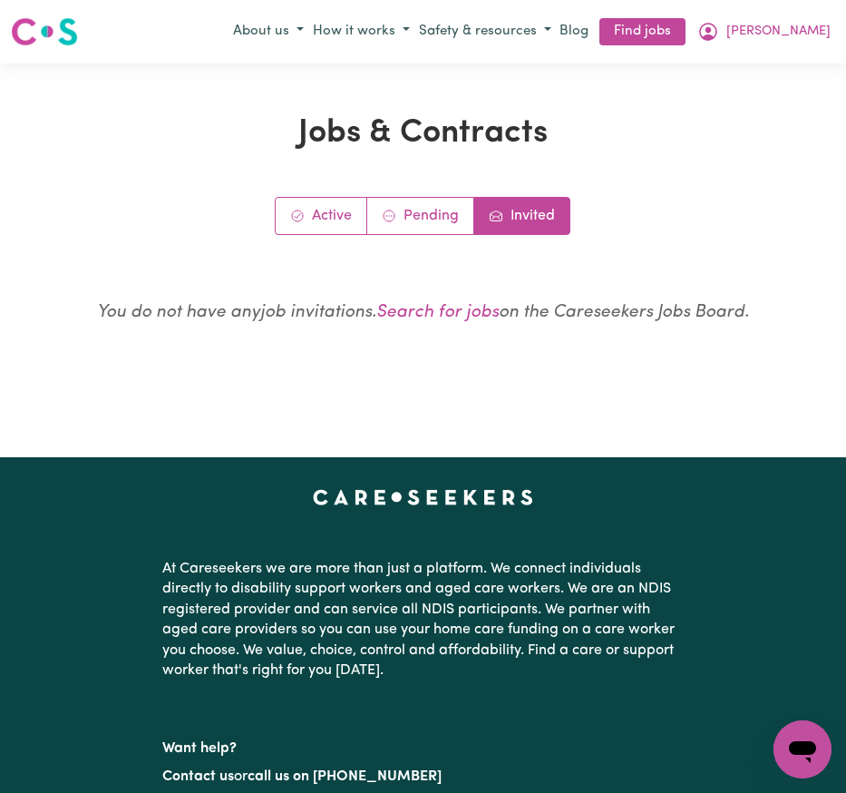
click at [516, 230] on link "Invited" at bounding box center [521, 216] width 95 height 36
click at [519, 225] on link "Invited" at bounding box center [521, 216] width 95 height 36
click at [422, 211] on link "Pending" at bounding box center [420, 216] width 107 height 36
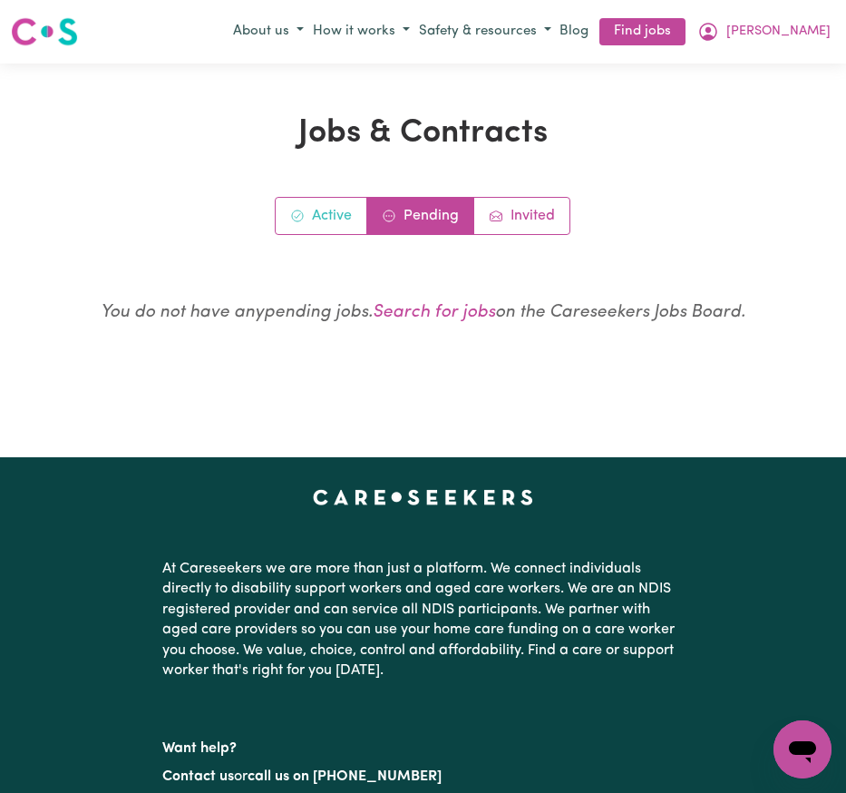
click at [298, 227] on span "Active jobs" at bounding box center [297, 216] width 15 height 22
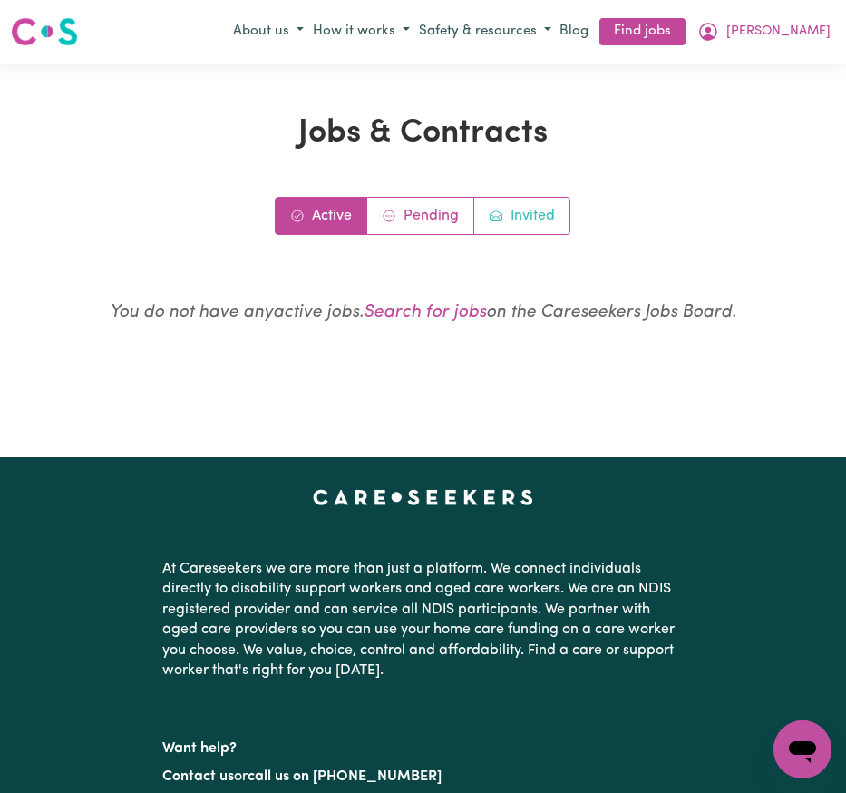
click at [523, 202] on link "Invited" at bounding box center [521, 216] width 95 height 36
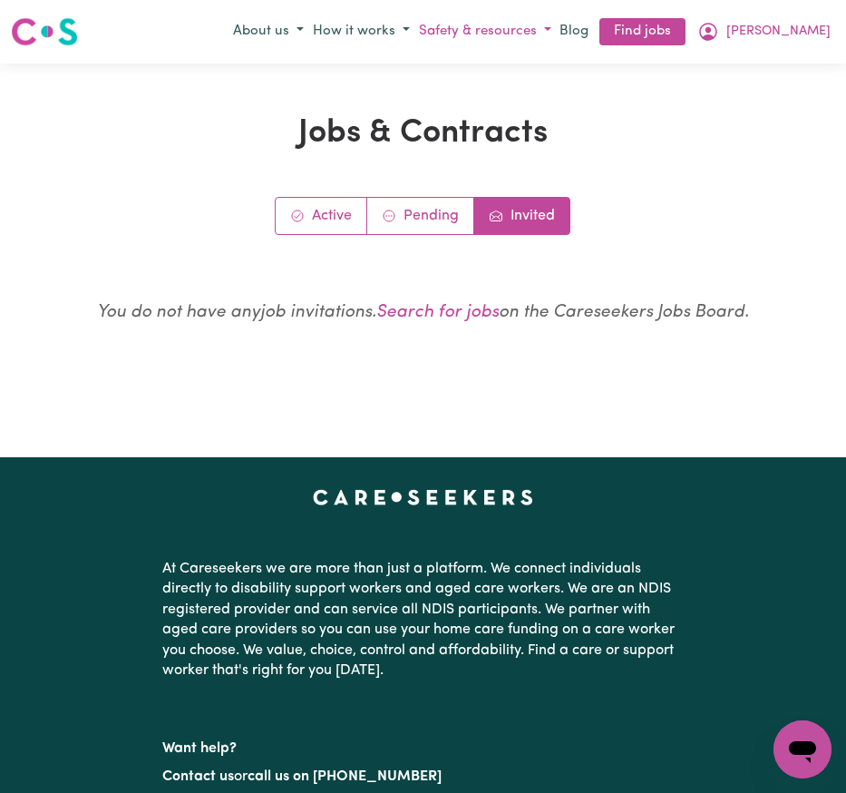
click at [556, 36] on button "Safety & resources" at bounding box center [484, 32] width 141 height 30
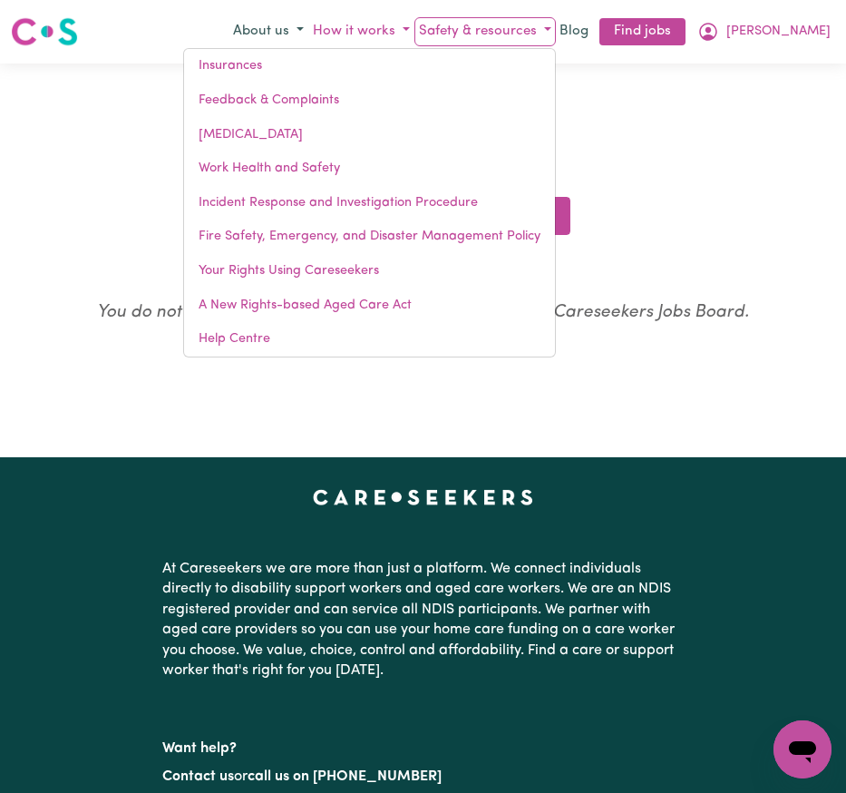
click at [398, 24] on button "How it works" at bounding box center [361, 32] width 106 height 30
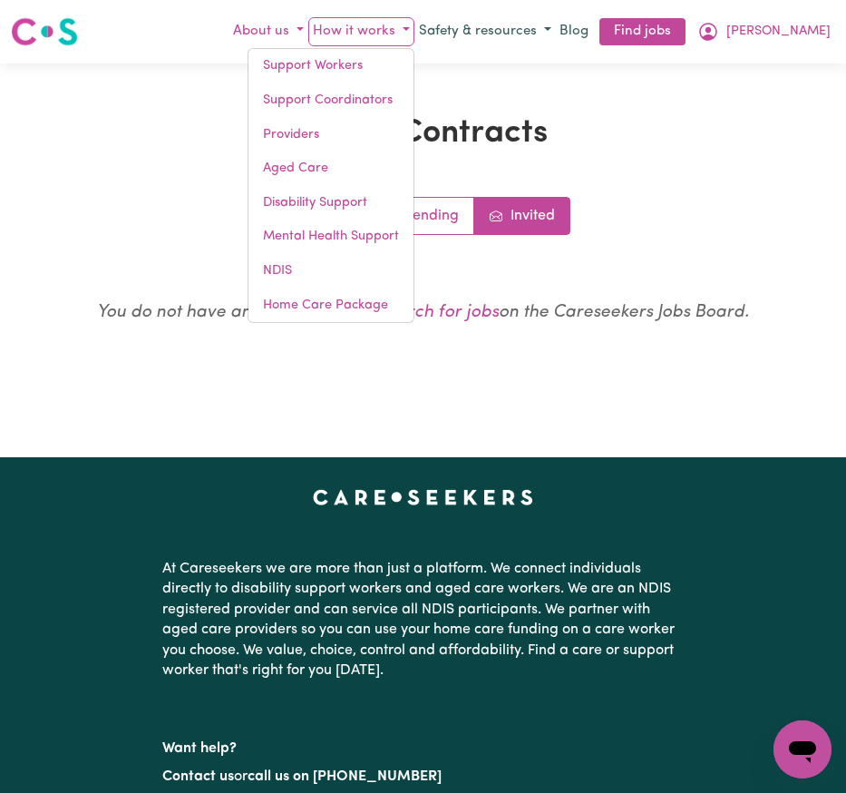
click at [293, 24] on button "About us" at bounding box center [269, 32] width 80 height 30
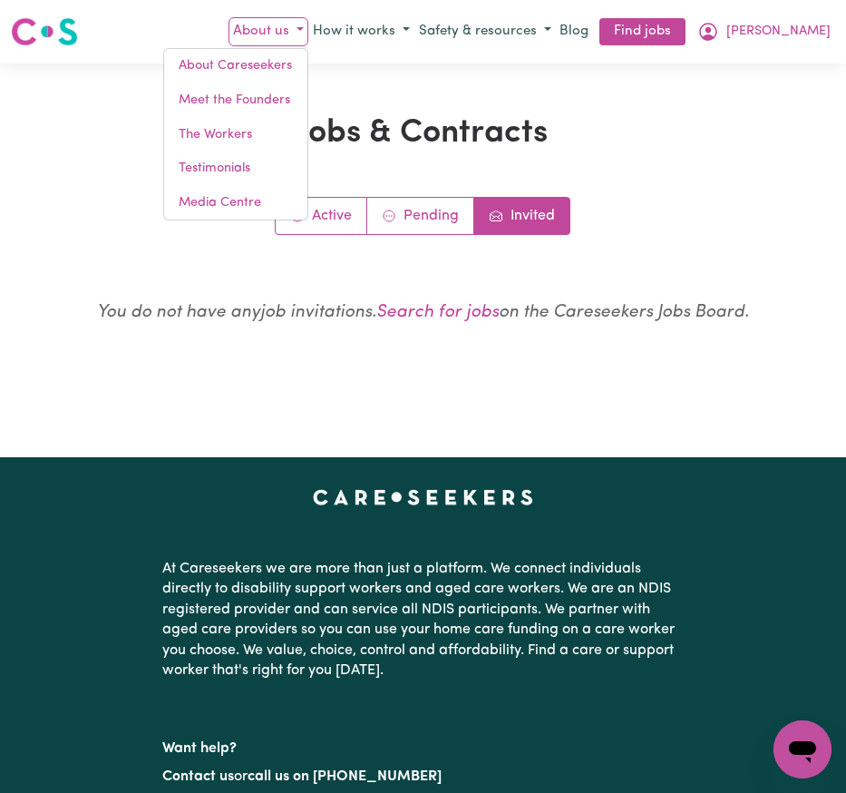
click at [604, 99] on div "Jobs & Contracts Active Pending Invited You do not have any job invitations . S…" at bounding box center [423, 260] width 846 height 394
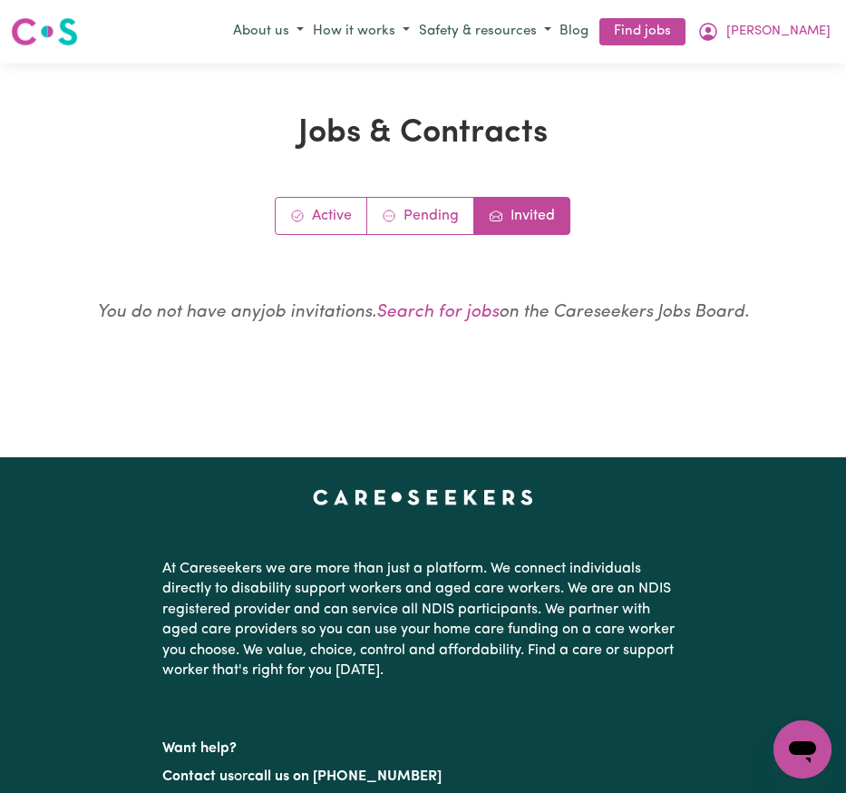
click at [372, 140] on h1 "Jobs & Contracts" at bounding box center [424, 133] width 684 height 39
click at [462, 312] on link "Search for jobs" at bounding box center [437, 312] width 122 height 17
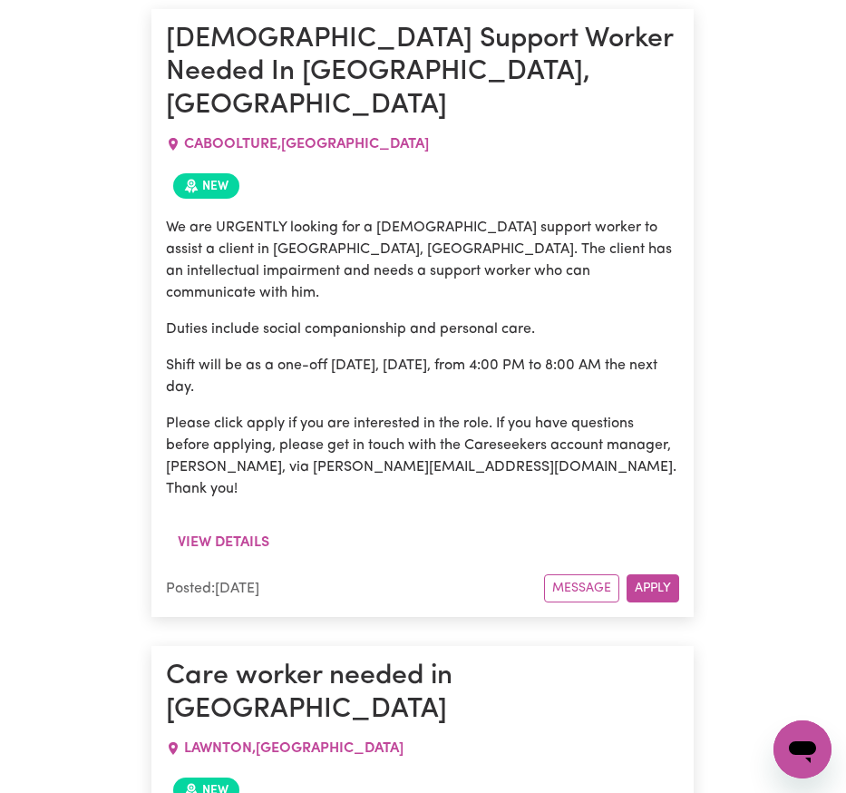
scroll to position [2827, 0]
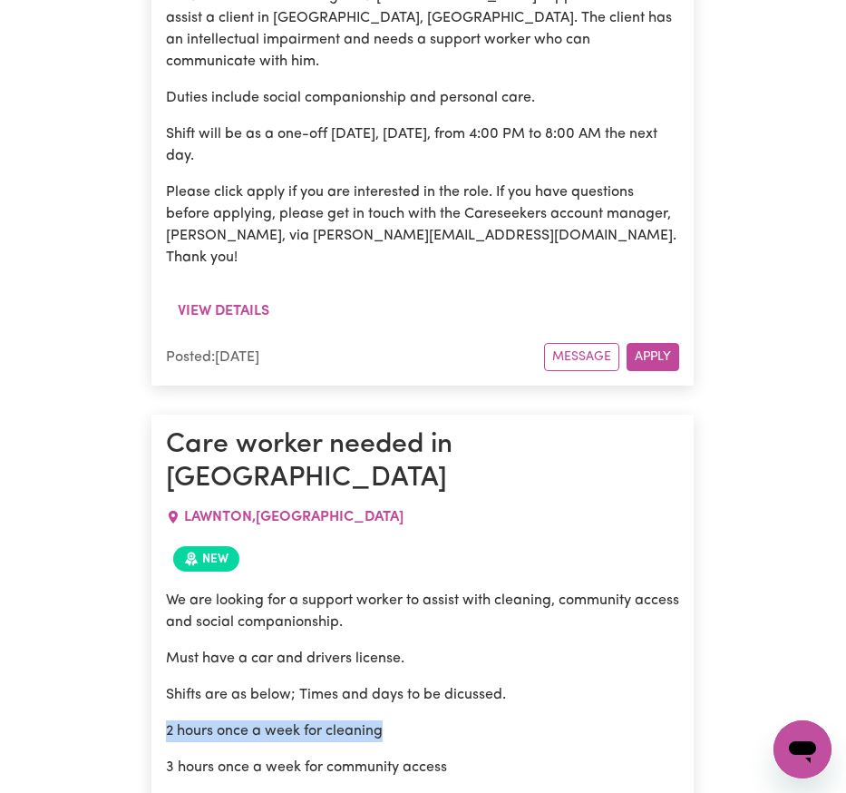
drag, startPoint x: 166, startPoint y: 434, endPoint x: 394, endPoint y: 438, distance: 227.7
click at [394, 720] on p "2 hours once a week for cleaning" at bounding box center [422, 731] width 513 height 22
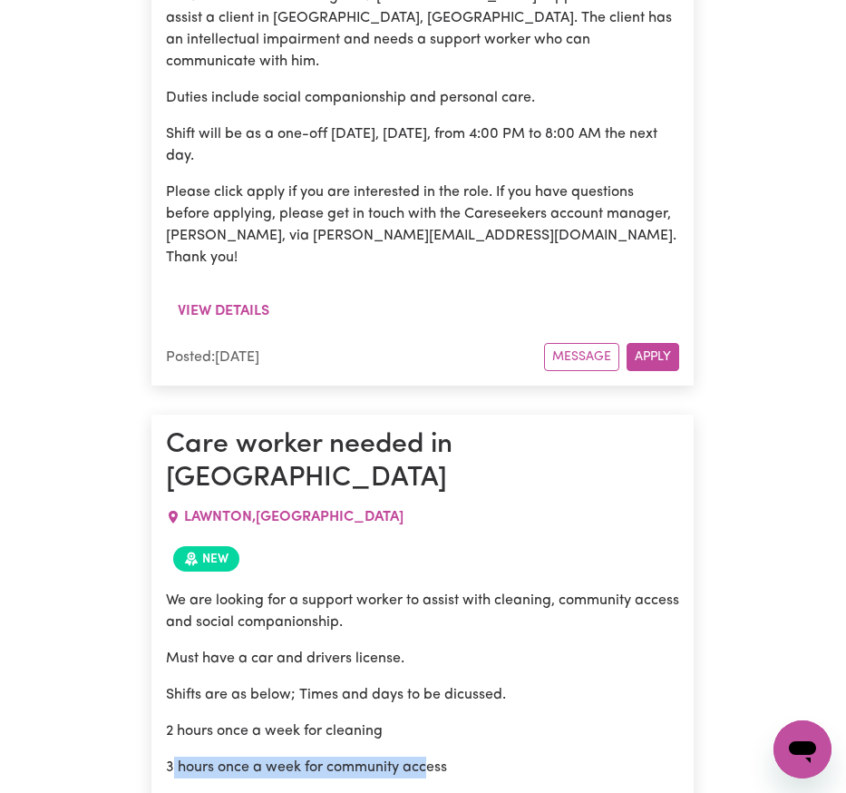
drag, startPoint x: 170, startPoint y: 476, endPoint x: 425, endPoint y: 472, distance: 254.9
click at [425, 756] on p "3 hours once a week for community access" at bounding box center [422, 767] width 513 height 22
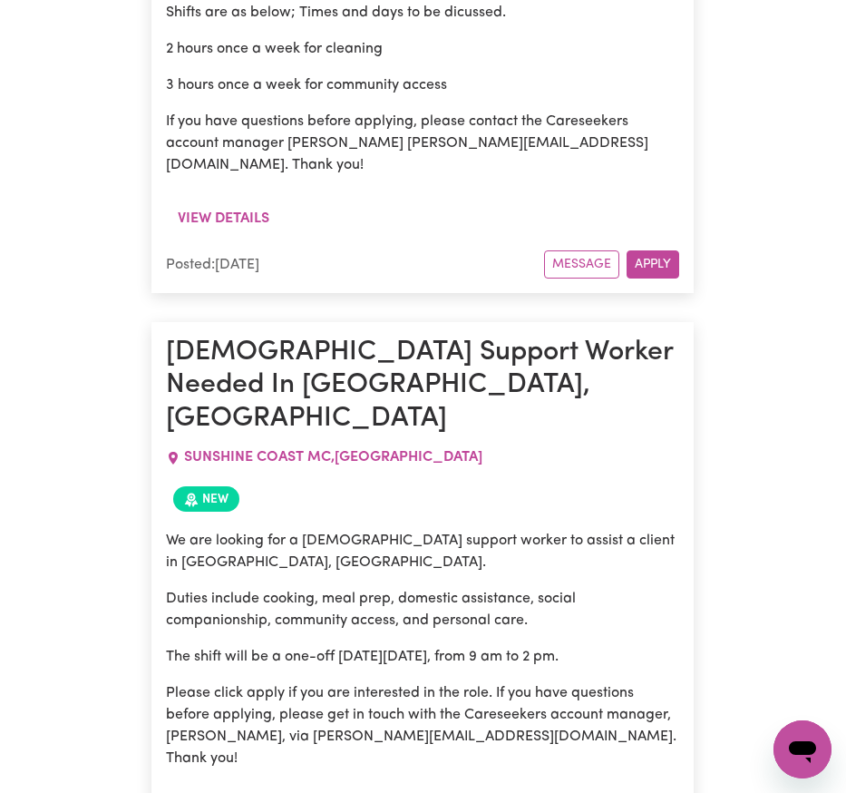
scroll to position [3277, 0]
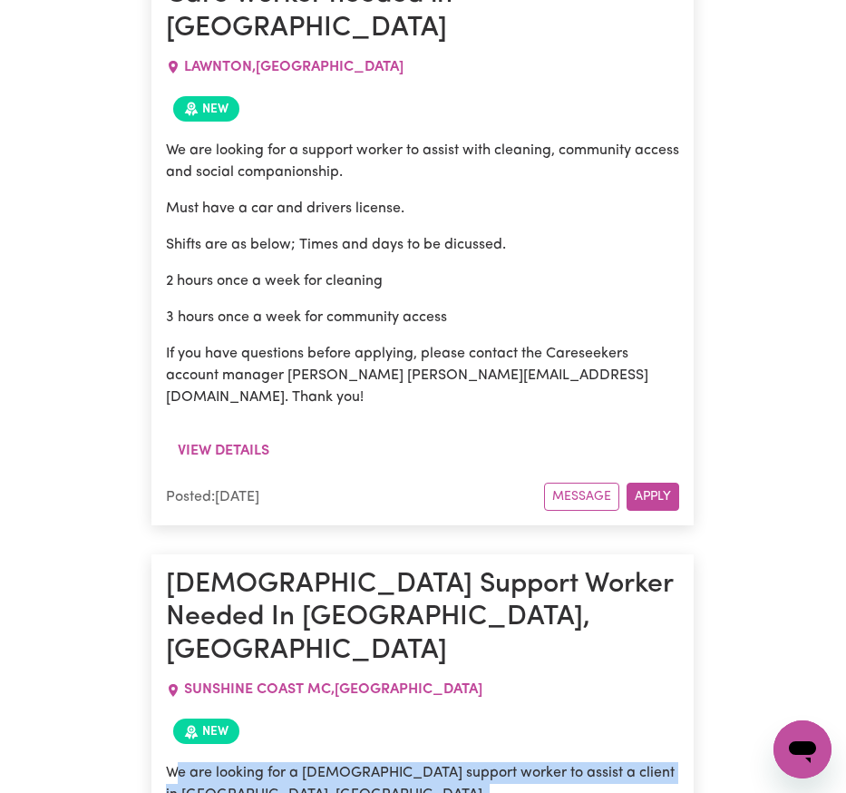
drag, startPoint x: 177, startPoint y: 428, endPoint x: 346, endPoint y: 501, distance: 184.5
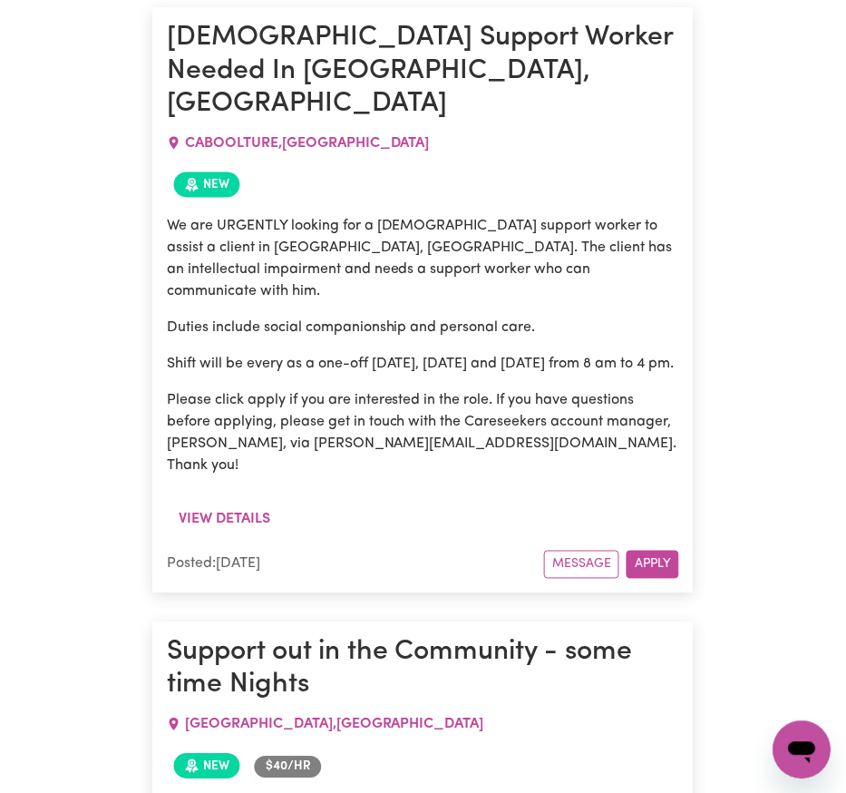
scroll to position [4418, 0]
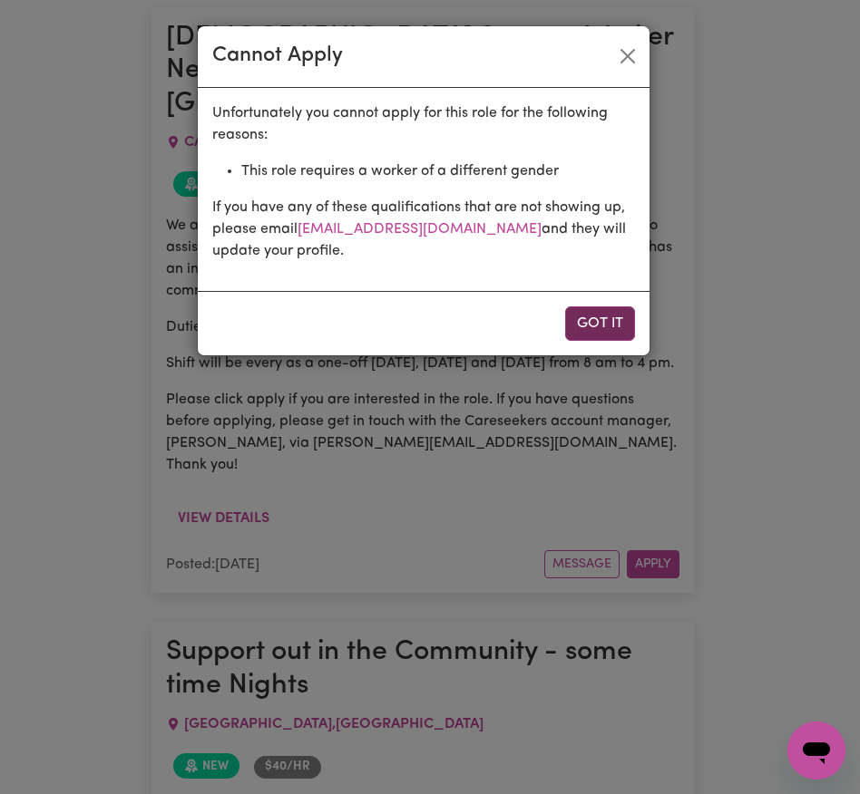
click at [589, 327] on button "Got it" at bounding box center [600, 324] width 70 height 34
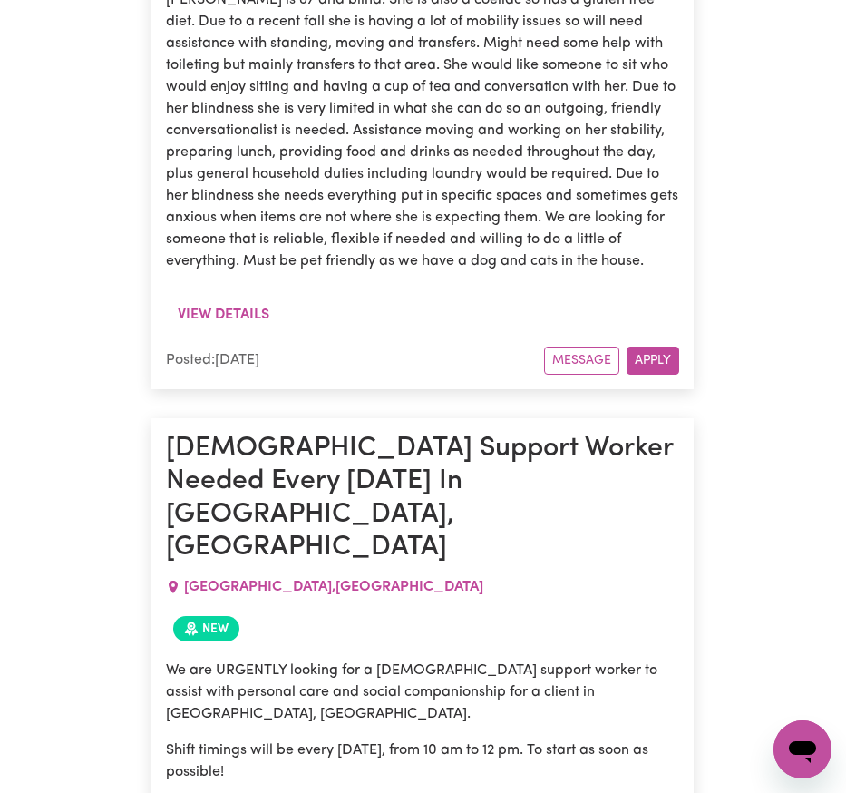
scroll to position [7797, 0]
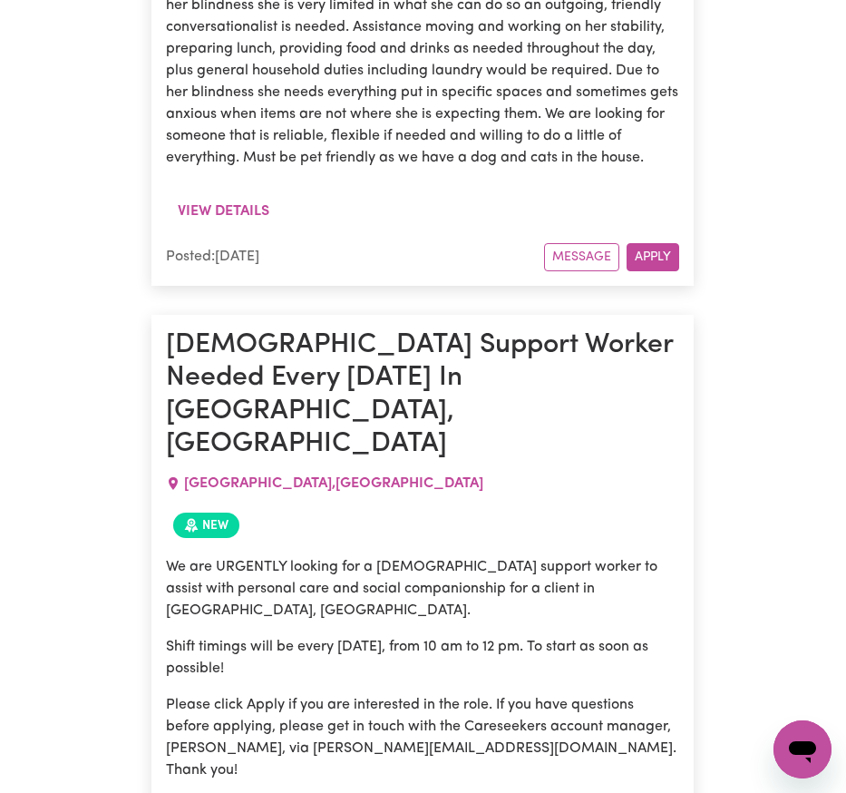
drag, startPoint x: 168, startPoint y: 436, endPoint x: 209, endPoint y: 479, distance: 59.6
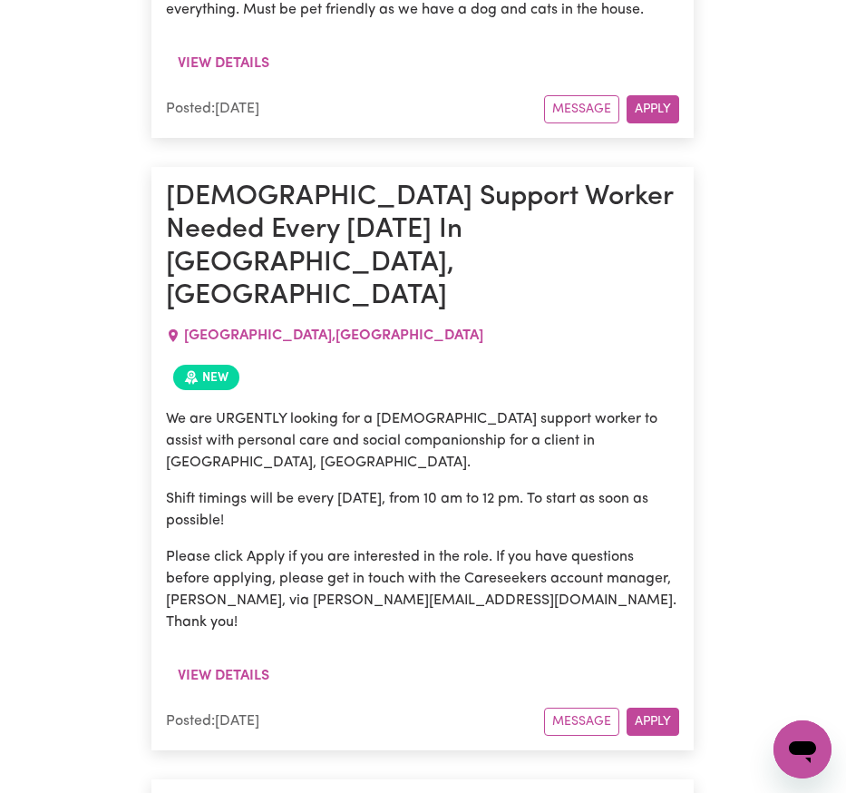
scroll to position [7960, 0]
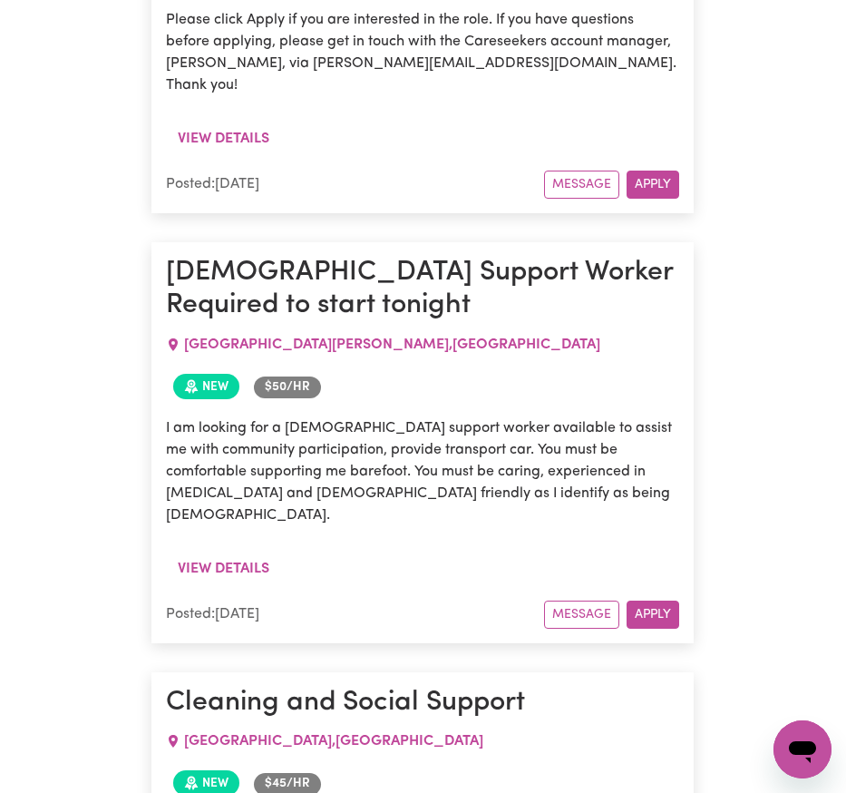
scroll to position [8523, 0]
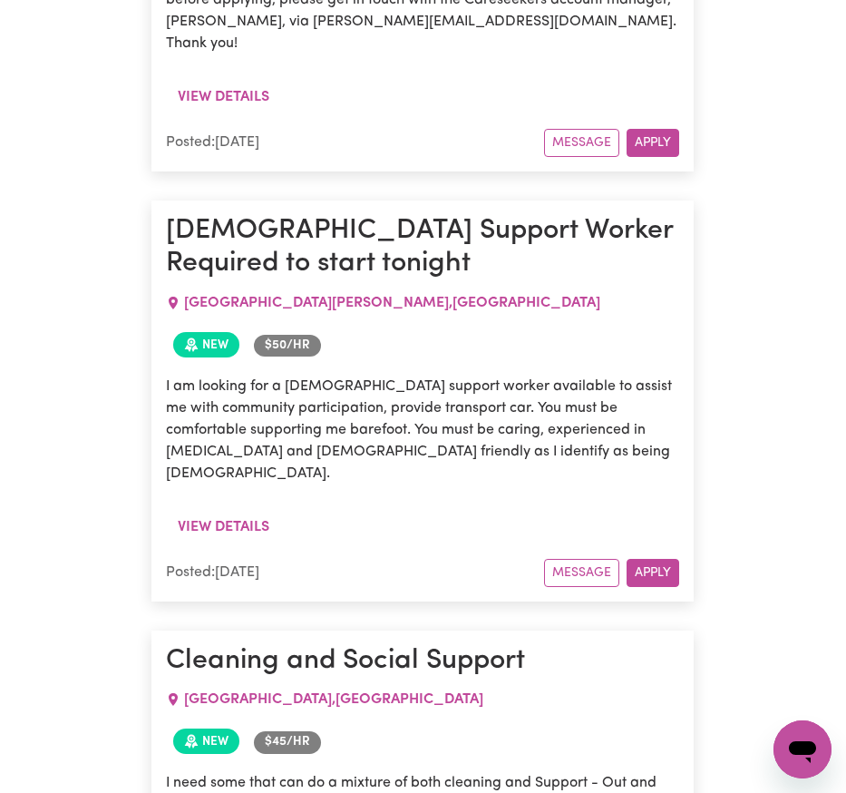
drag, startPoint x: 168, startPoint y: 308, endPoint x: 360, endPoint y: 386, distance: 207.5
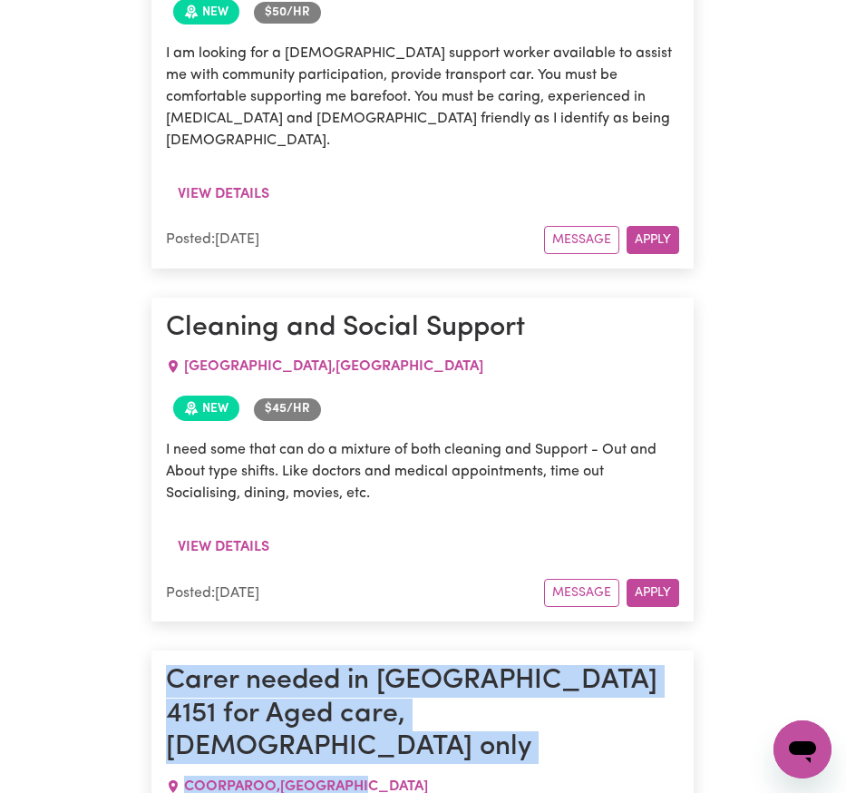
scroll to position [8861, 0]
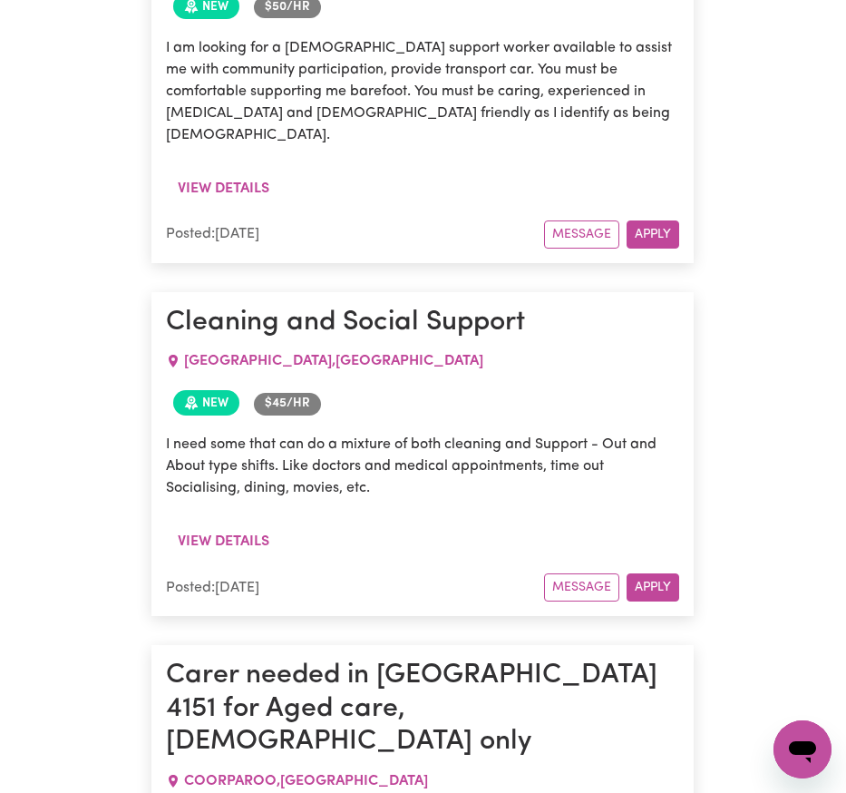
drag, startPoint x: 170, startPoint y: 312, endPoint x: 358, endPoint y: 310, distance: 187.7
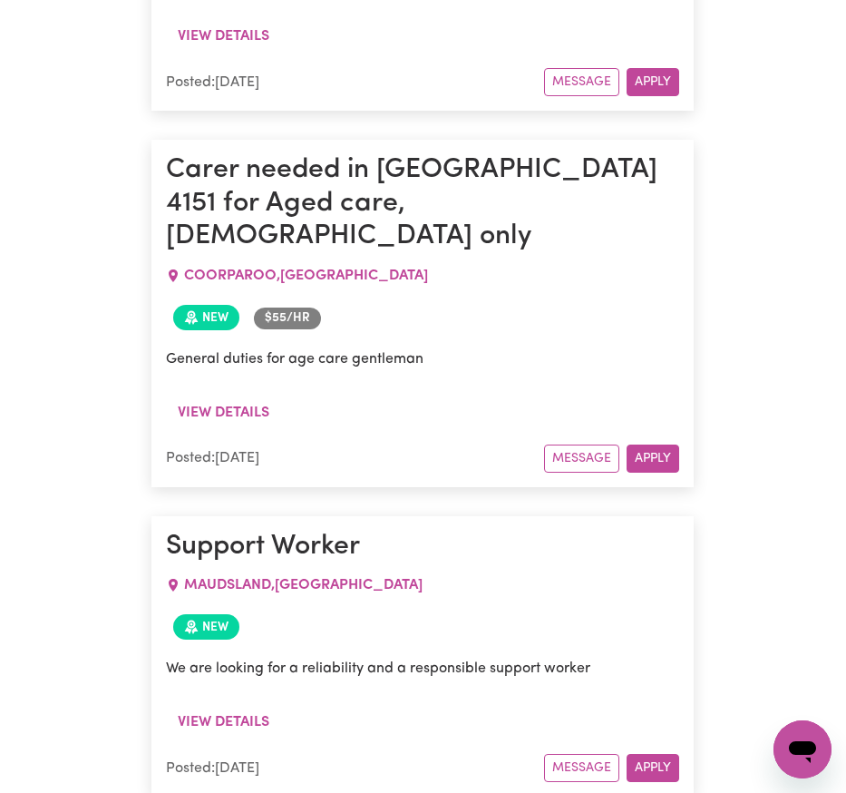
scroll to position [9810, 0]
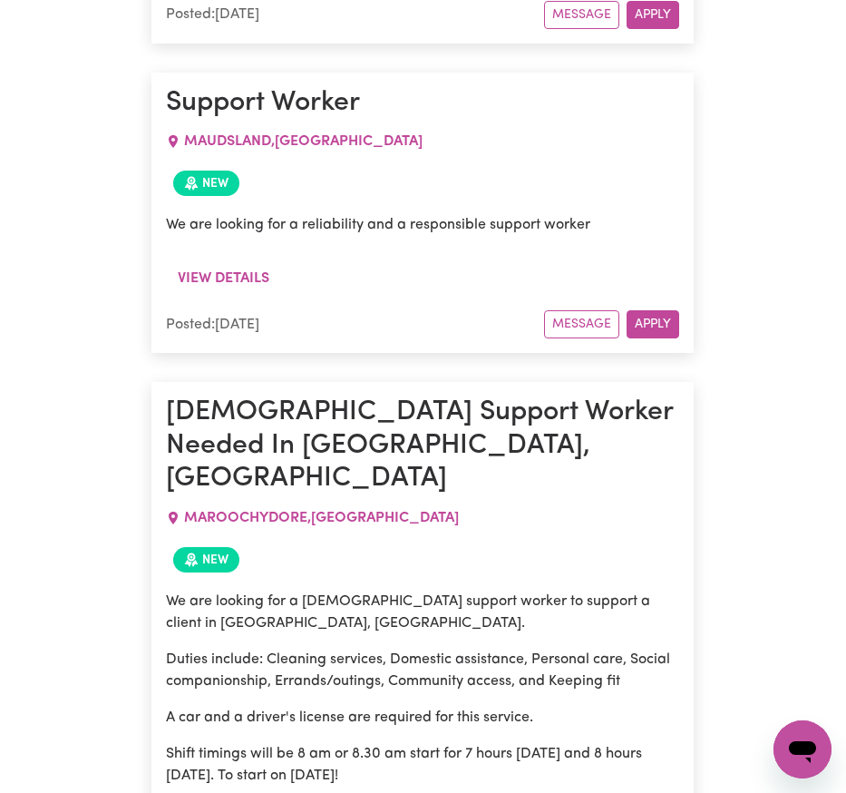
drag, startPoint x: 398, startPoint y: 430, endPoint x: 658, endPoint y: 415, distance: 260.7
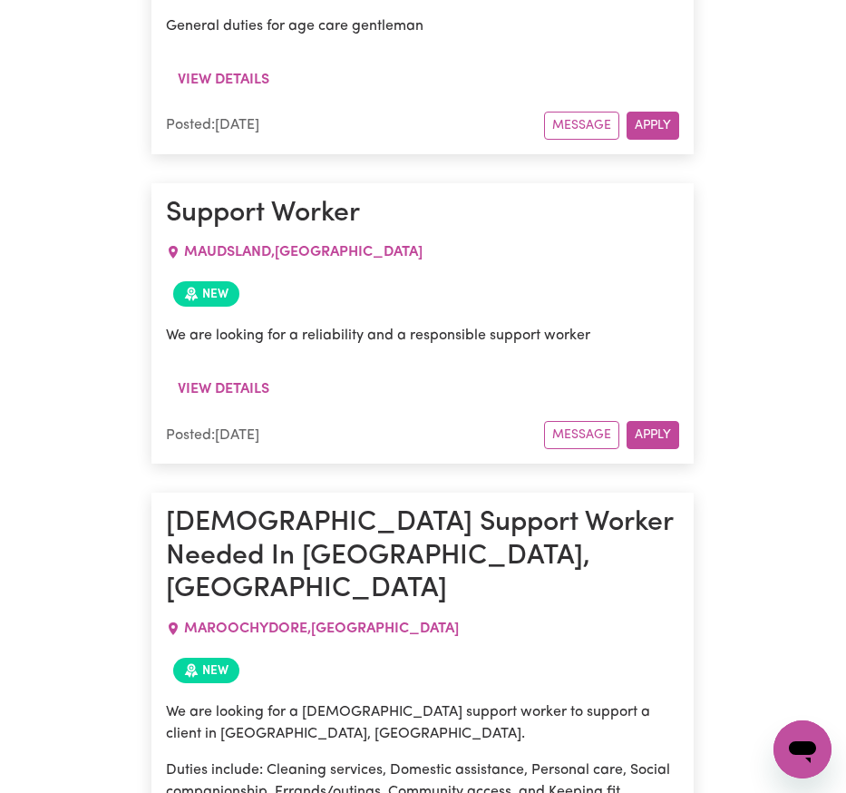
scroll to position [9744, 0]
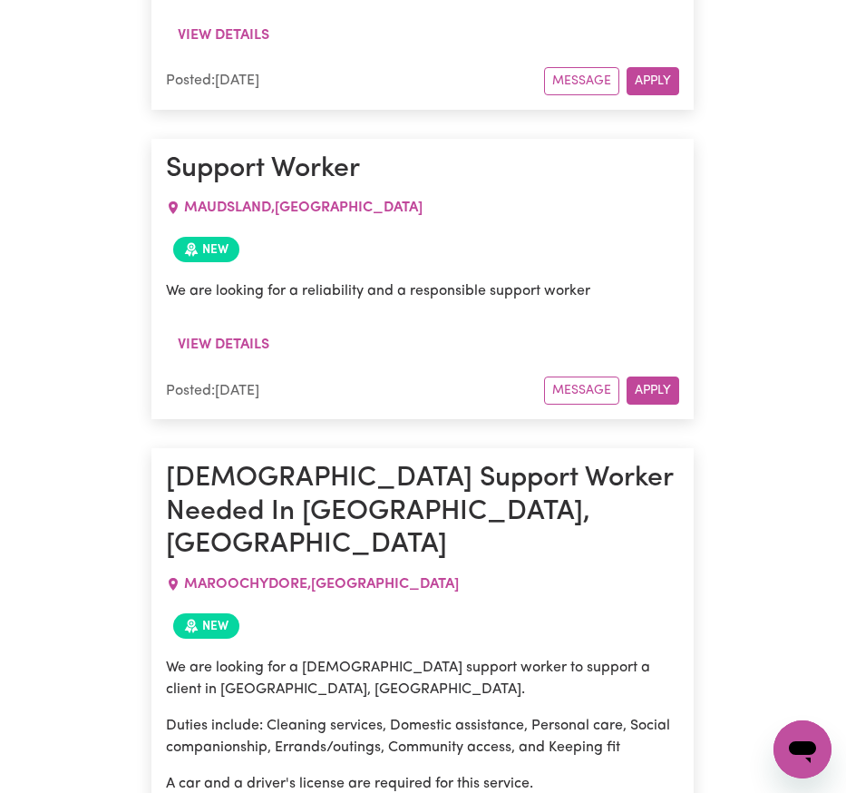
drag, startPoint x: 164, startPoint y: 494, endPoint x: 375, endPoint y: 484, distance: 211.5
drag, startPoint x: 166, startPoint y: 494, endPoint x: 522, endPoint y: 513, distance: 356.9
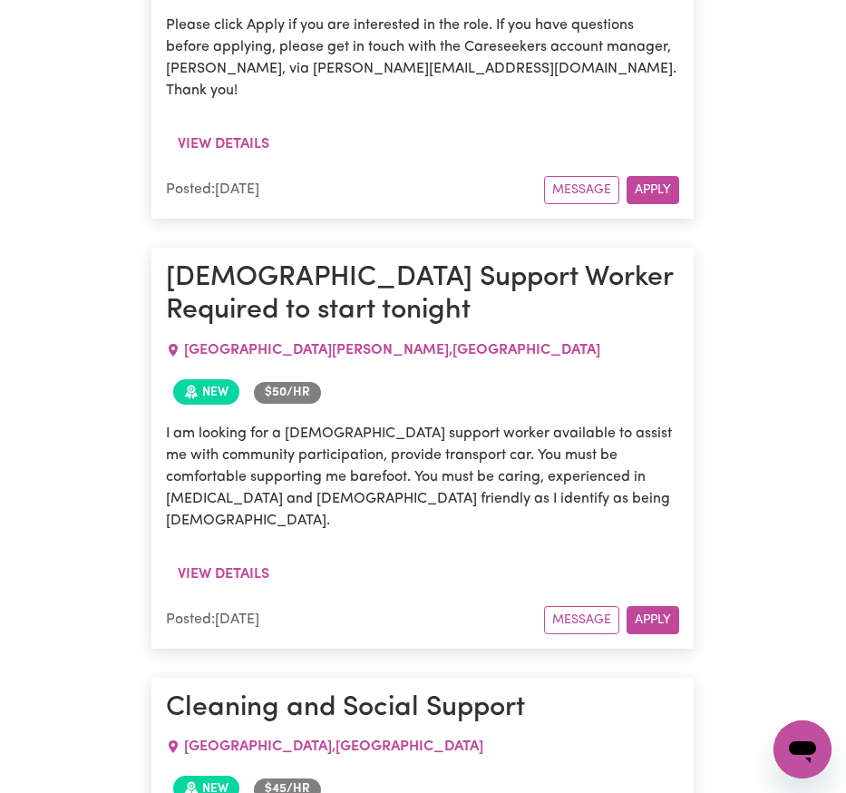
scroll to position [8505, 0]
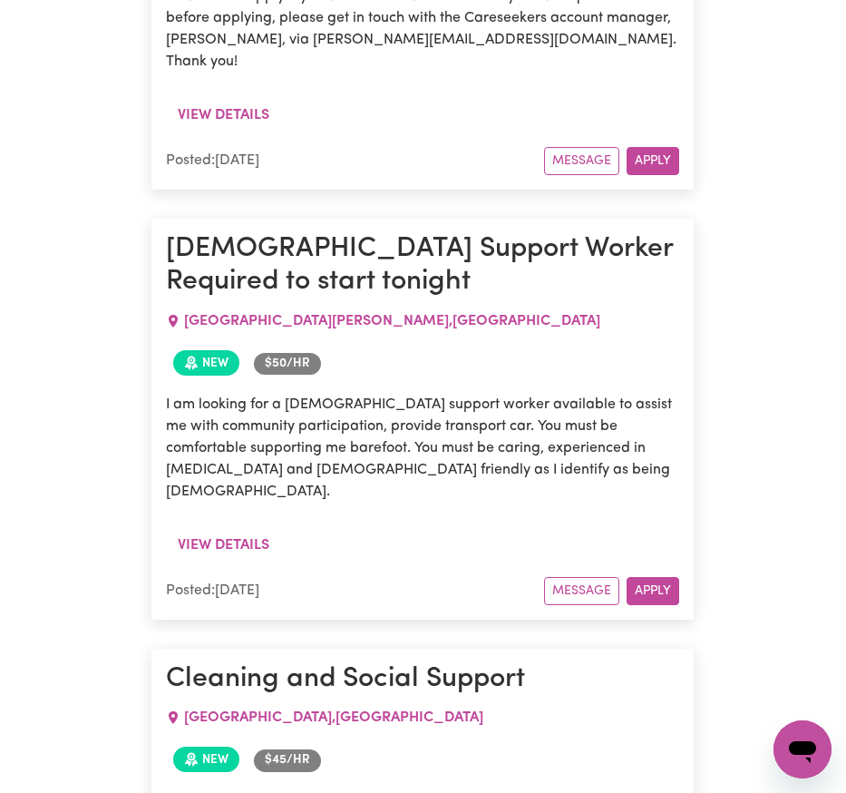
drag, startPoint x: 165, startPoint y: 329, endPoint x: 496, endPoint y: 381, distance: 335.0
drag, startPoint x: 170, startPoint y: 486, endPoint x: 427, endPoint y: 520, distance: 259.7
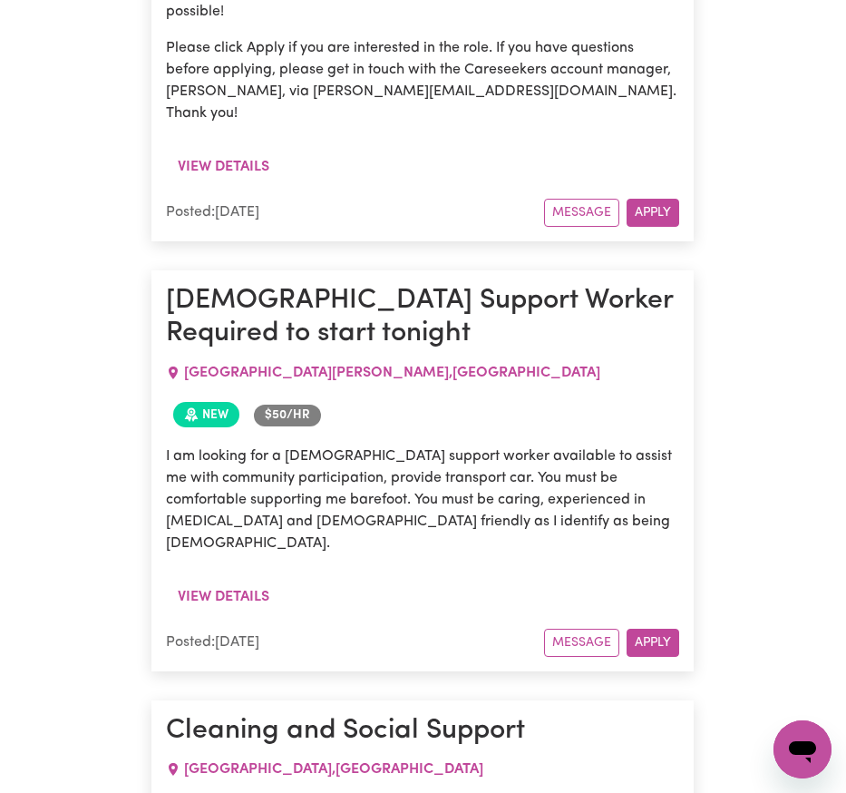
scroll to position [8461, 0]
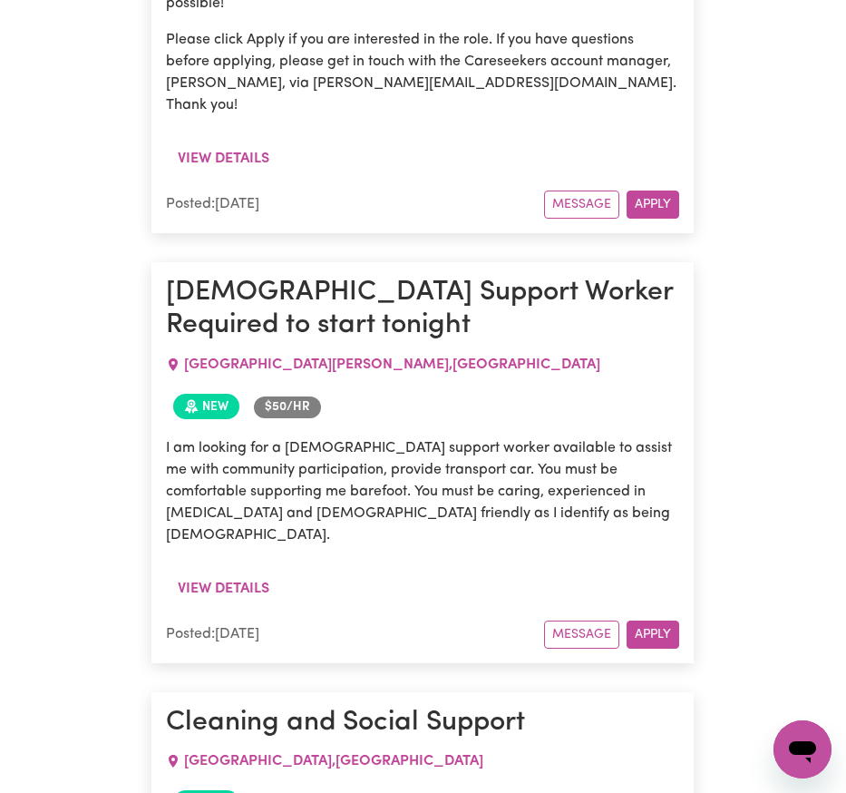
drag, startPoint x: 166, startPoint y: 534, endPoint x: 409, endPoint y: 522, distance: 243.3
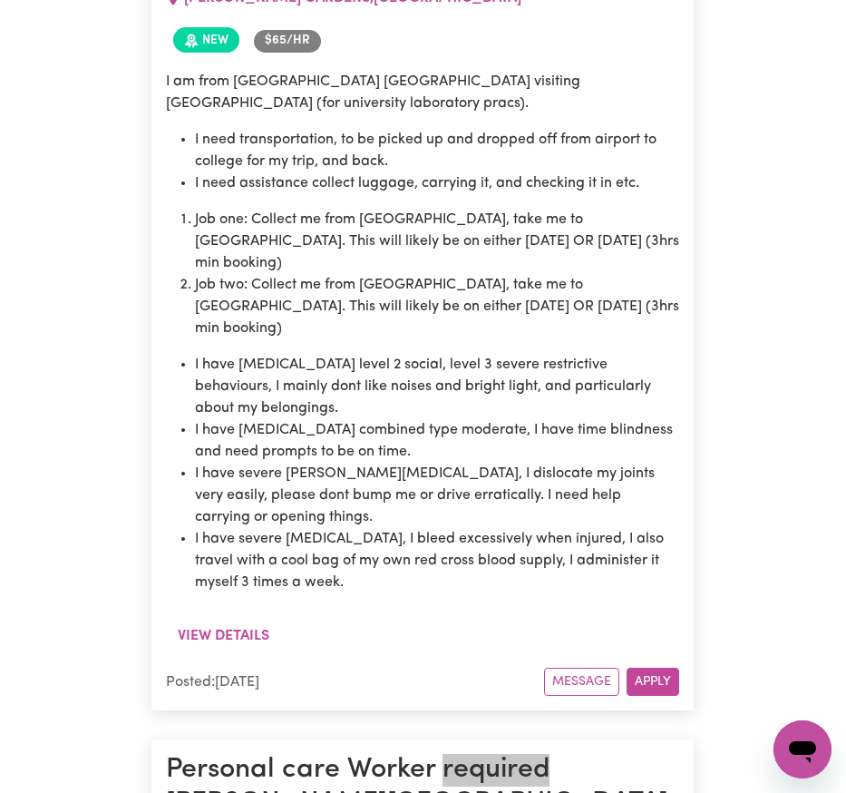
scroll to position [5604, 0]
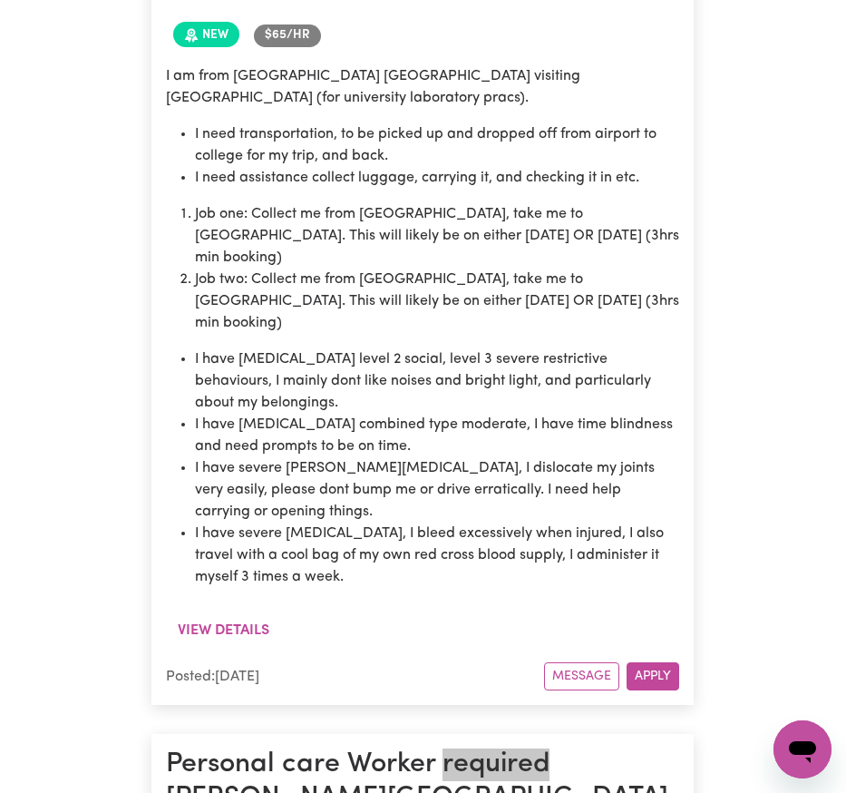
drag, startPoint x: 480, startPoint y: 352, endPoint x: 80, endPoint y: 533, distance: 439.2
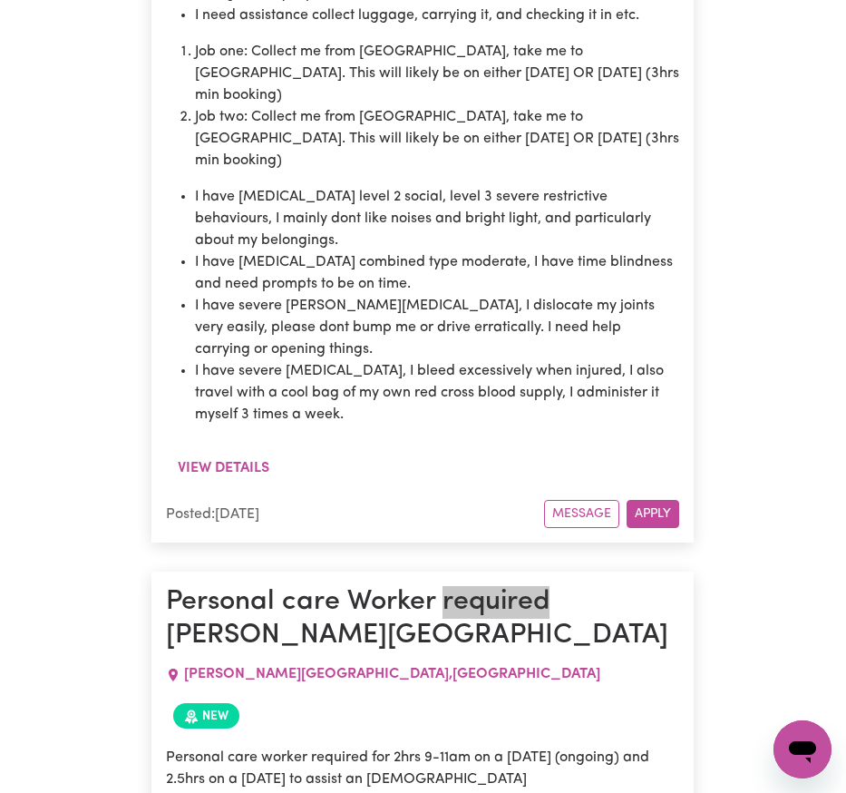
scroll to position [5801, 0]
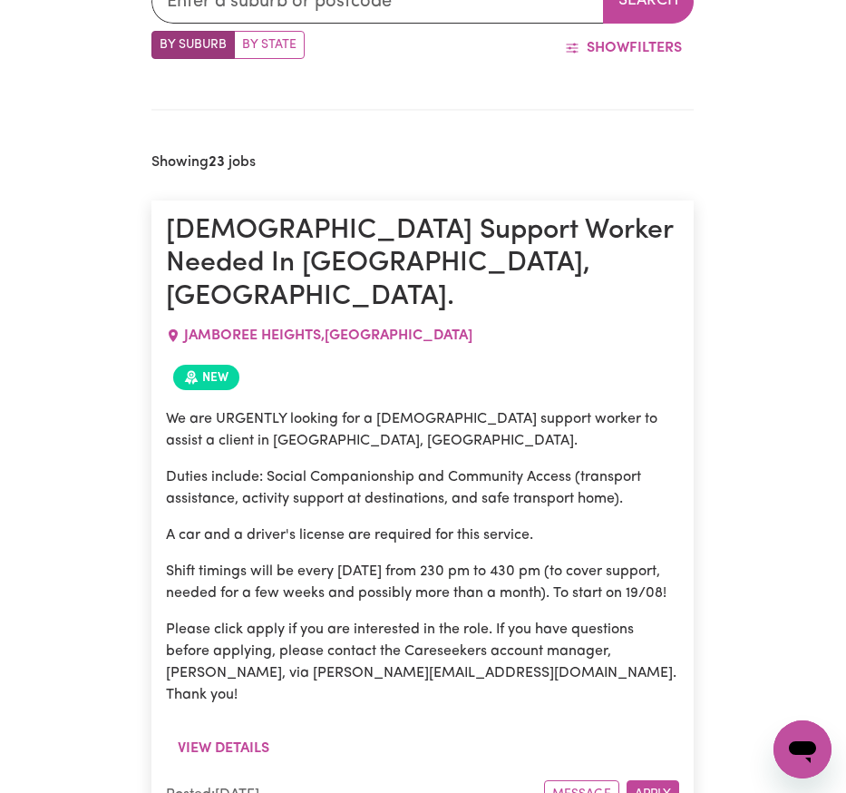
scroll to position [0, 0]
